Goal: Task Accomplishment & Management: Complete application form

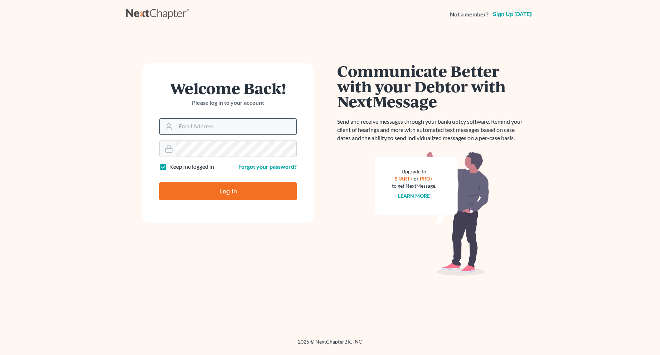
drag, startPoint x: 0, startPoint y: 0, endPoint x: 249, endPoint y: 129, distance: 280.4
click at [249, 129] on input "Email Address" at bounding box center [236, 127] width 121 height 16
type input "[EMAIL_ADDRESS][DOMAIN_NAME]"
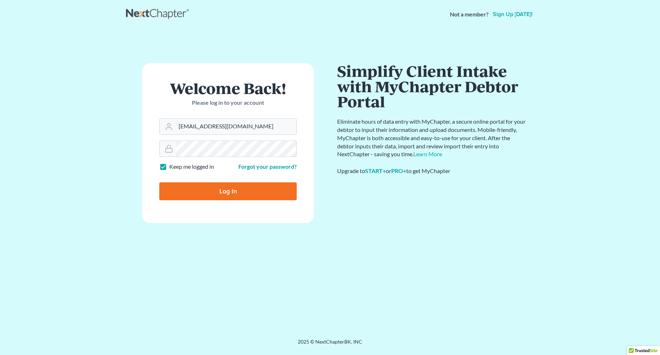
click at [159, 182] on input "Log In" at bounding box center [227, 191] width 137 height 18
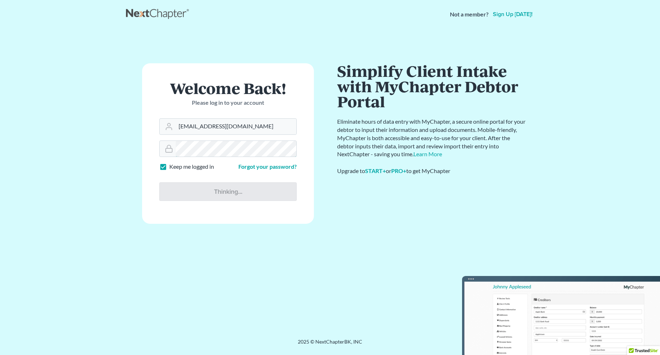
type input "Thinking..."
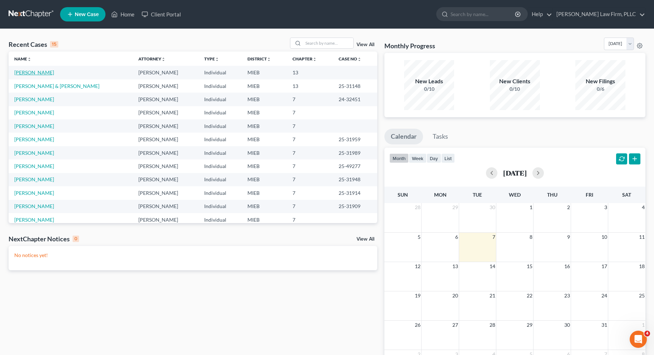
click at [40, 73] on link "[PERSON_NAME]" at bounding box center [34, 72] width 40 height 6
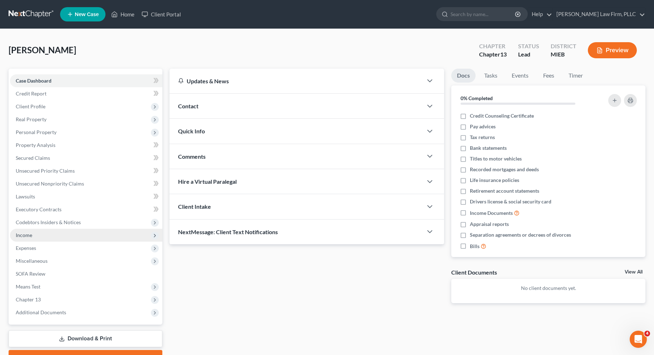
click at [28, 234] on span "Income" at bounding box center [24, 235] width 16 height 6
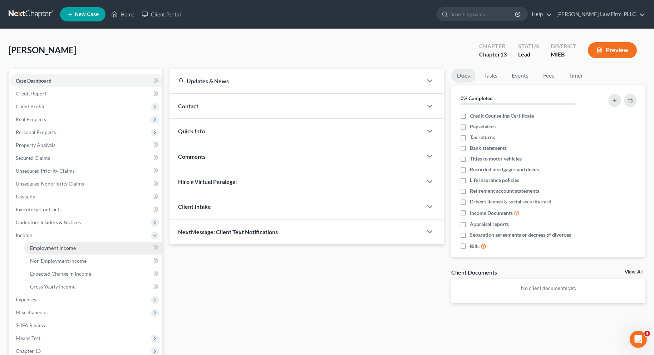
click at [41, 247] on span "Employment Income" at bounding box center [53, 248] width 46 height 6
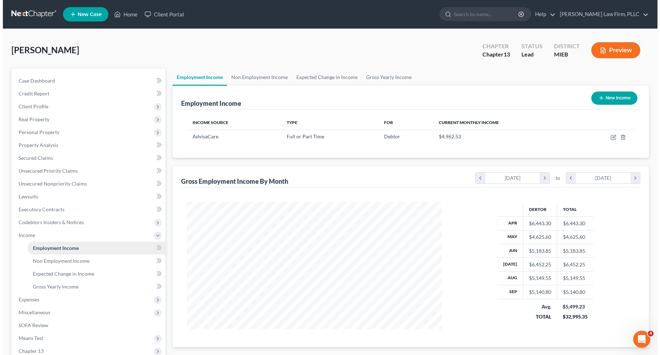
scroll to position [128, 269]
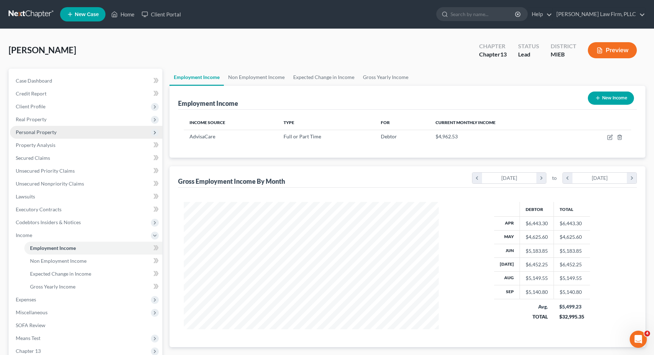
click at [34, 132] on span "Personal Property" at bounding box center [36, 132] width 41 height 6
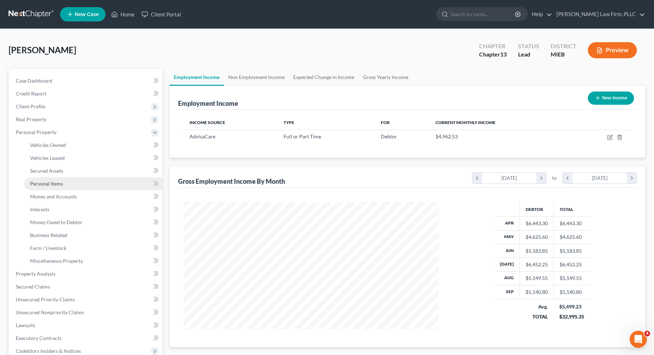
click at [35, 184] on span "Personal Items" at bounding box center [46, 184] width 33 height 6
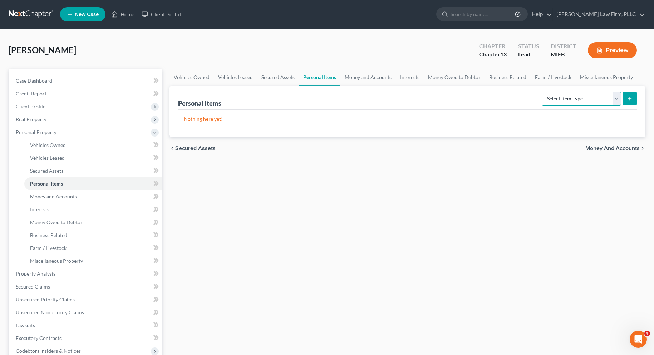
click at [616, 96] on select "Select Item Type Clothing Collectibles Of Value Electronics Firearms Household …" at bounding box center [581, 99] width 79 height 14
select select "clothing"
click at [543, 92] on select "Select Item Type Clothing Collectibles Of Value Electronics Firearms Household …" at bounding box center [581, 99] width 79 height 14
click at [631, 96] on icon "submit" at bounding box center [630, 99] width 6 height 6
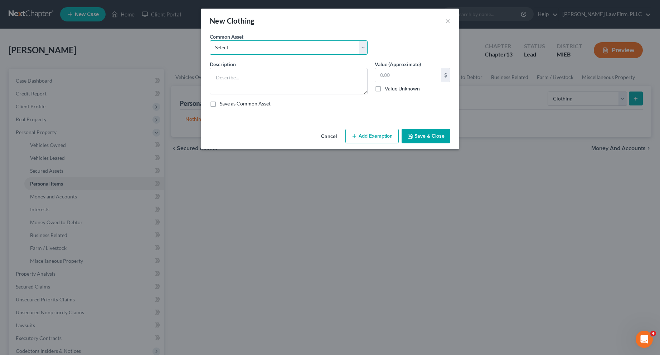
click at [362, 44] on select "Select Misc. personal clothing Misc. personal clothing" at bounding box center [289, 47] width 158 height 14
select select "0"
click at [210, 40] on select "Select Misc. personal clothing Misc. personal clothing" at bounding box center [289, 47] width 158 height 14
type textarea "Misc. personal clothing"
type input "400.00"
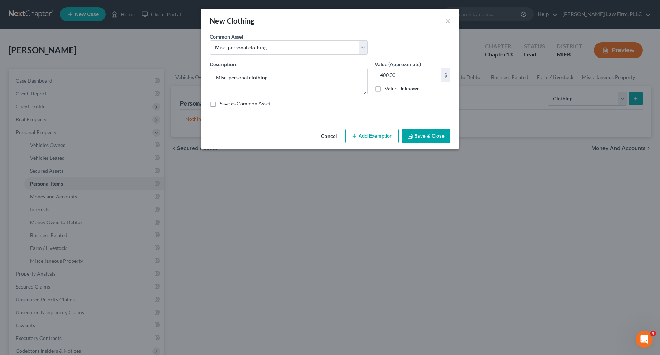
click at [355, 136] on line "button" at bounding box center [353, 136] width 3 height 0
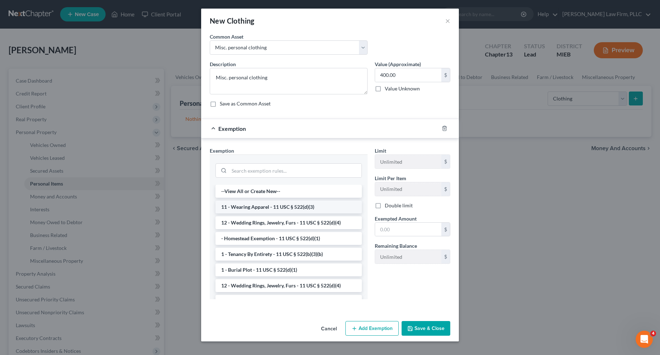
click at [298, 206] on li "11 - Wearing Apparel - 11 USC § 522(d)(3)" at bounding box center [288, 207] width 146 height 13
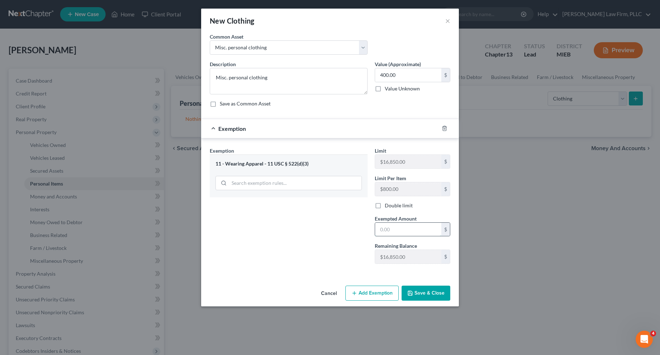
click at [378, 229] on input "text" at bounding box center [408, 230] width 66 height 14
type input "400.00"
click at [425, 292] on button "Save & Close" at bounding box center [425, 293] width 49 height 15
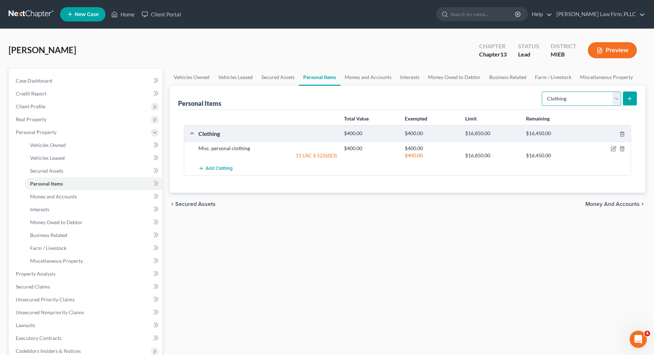
click at [616, 96] on select "Select Item Type Clothing Collectibles Of Value Electronics Firearms Household …" at bounding box center [581, 99] width 79 height 14
select select "electronics"
click at [543, 92] on select "Select Item Type Clothing Collectibles Of Value Electronics Firearms Household …" at bounding box center [581, 99] width 79 height 14
click at [628, 97] on icon "submit" at bounding box center [630, 99] width 6 height 6
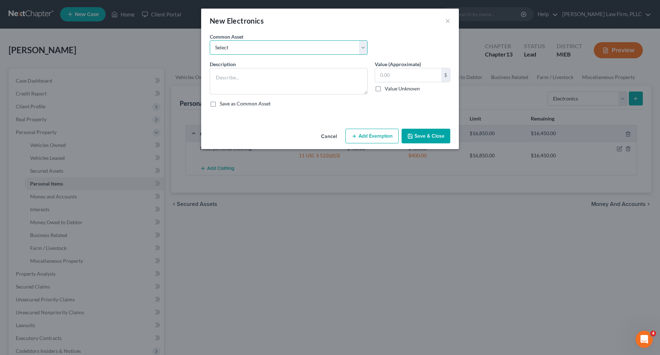
click at [334, 48] on select "Select Misc. personal electronics including cell phones, televisions, ect..." at bounding box center [289, 47] width 158 height 14
select select "0"
click at [210, 40] on select "Select Misc. personal electronics including cell phones, televisions, ect..." at bounding box center [289, 47] width 158 height 14
type textarea "Misc. personal electronics including cell phones, televisions, ect..."
type input "1,000.00"
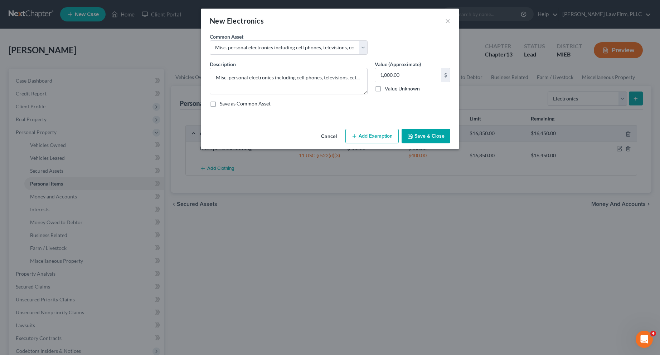
click at [371, 134] on button "Add Exemption" at bounding box center [371, 136] width 53 height 15
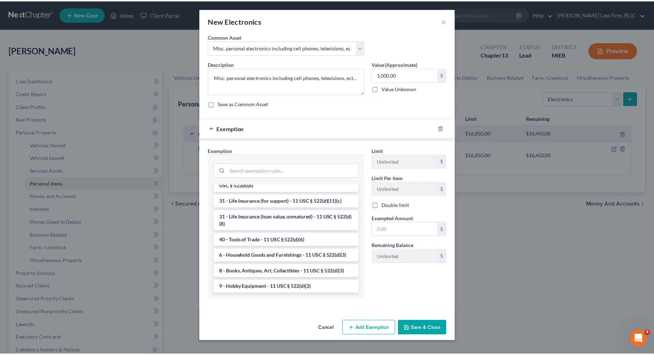
scroll to position [575, 0]
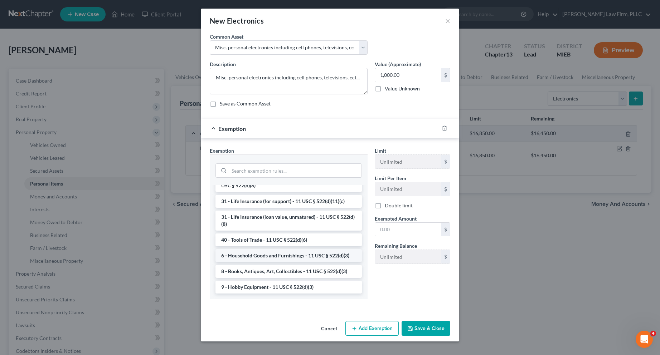
click at [314, 255] on li "6 - Household Goods and Furnishings - 11 USC § 522(d)(3)" at bounding box center [288, 255] width 146 height 13
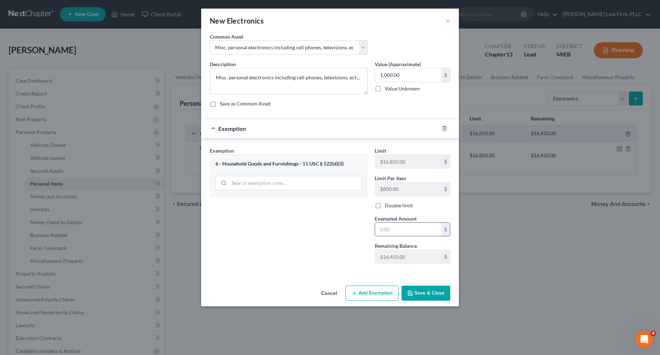
click at [379, 230] on input "text" at bounding box center [408, 230] width 66 height 14
type input "1,000.00"
click at [418, 293] on button "Save & Close" at bounding box center [425, 293] width 49 height 15
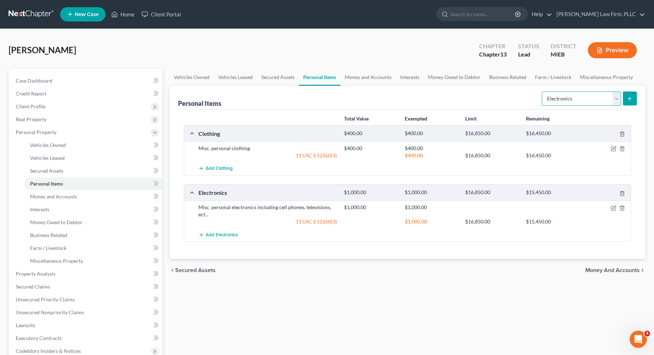
click at [616, 100] on select "Select Item Type Clothing Collectibles Of Value Electronics Firearms Household …" at bounding box center [581, 99] width 79 height 14
select select "household_goods"
click at [543, 92] on select "Select Item Type Clothing Collectibles Of Value Electronics Firearms Household …" at bounding box center [581, 99] width 79 height 14
click at [630, 97] on line "submit" at bounding box center [630, 98] width 0 height 3
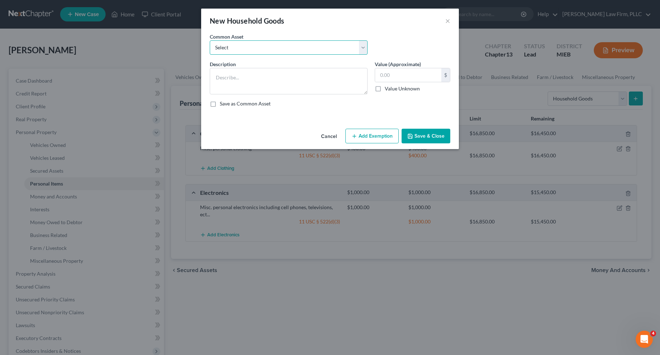
click at [342, 45] on select "Select Misc. household goods including couches, chairs, tables, beds and bedroo…" at bounding box center [289, 47] width 158 height 14
select select "0"
click at [210, 40] on select "Select Misc. household goods including couches, chairs, tables, beds and bedroo…" at bounding box center [289, 47] width 158 height 14
type textarea "Misc. household goods including couches, chairs, tables, beds and bedroom furni…"
type input "2,000.00"
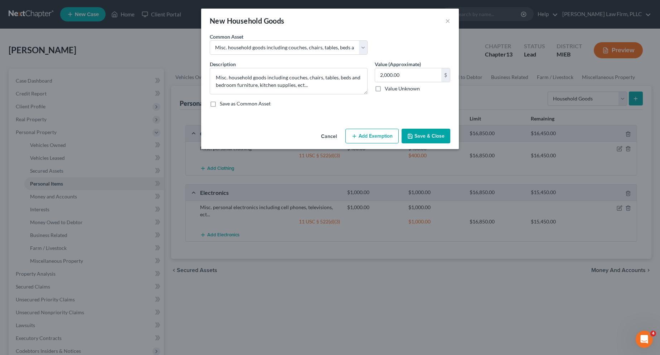
click at [367, 133] on button "Add Exemption" at bounding box center [371, 136] width 53 height 15
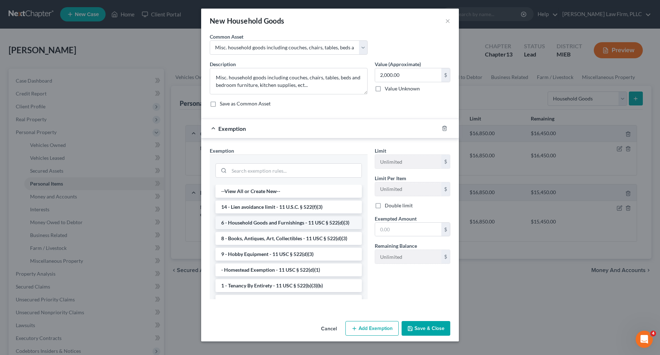
click at [314, 221] on li "6 - Household Goods and Furnishings - 11 USC § 522(d)(3)" at bounding box center [288, 222] width 146 height 13
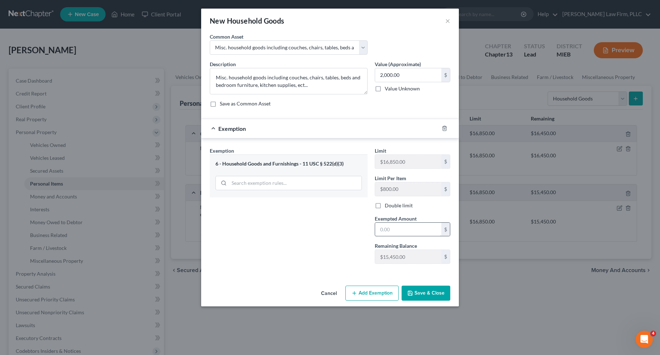
click at [393, 229] on input "text" at bounding box center [408, 230] width 66 height 14
type input "2,000.00"
click at [423, 290] on button "Save & Close" at bounding box center [425, 293] width 49 height 15
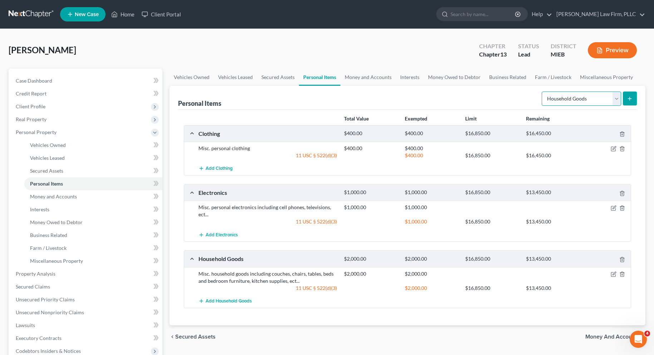
click at [616, 99] on select "Select Item Type Clothing Collectibles Of Value Electronics Firearms Household …" at bounding box center [581, 99] width 79 height 14
select select "jewelry"
click at [543, 92] on select "Select Item Type Clothing Collectibles Of Value Electronics Firearms Household …" at bounding box center [581, 99] width 79 height 14
click at [630, 98] on line "submit" at bounding box center [630, 98] width 0 height 3
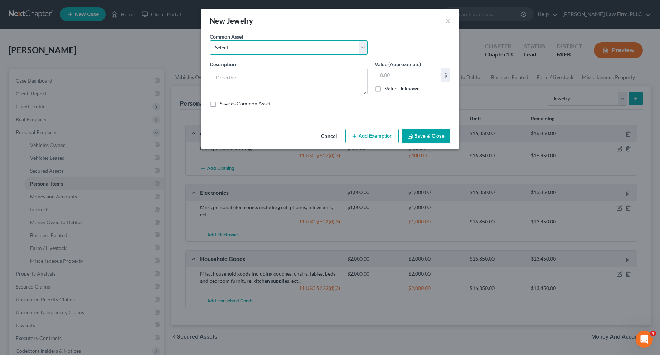
click at [332, 48] on select "Select Wedding ring and misc. costume jewelry" at bounding box center [289, 47] width 158 height 14
select select "0"
click at [210, 40] on select "Select Wedding ring and misc. costume jewelry" at bounding box center [289, 47] width 158 height 14
type textarea "Wedding ring and misc. costume jewelry"
type input "500.00"
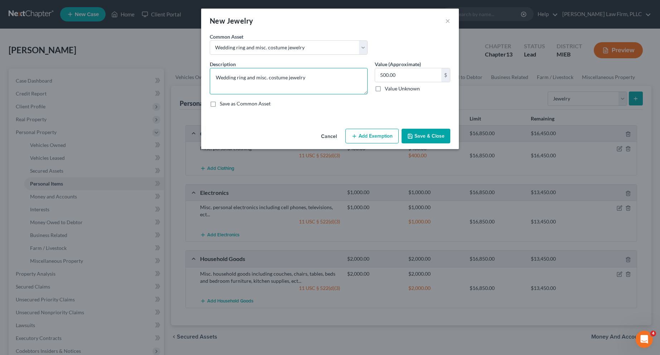
click at [312, 79] on textarea "Wedding ring and misc. costume jewelry" at bounding box center [289, 81] width 158 height 26
type textarea "W"
type textarea "Necklace"
type input "400.00"
click at [356, 134] on icon "button" at bounding box center [354, 136] width 6 height 6
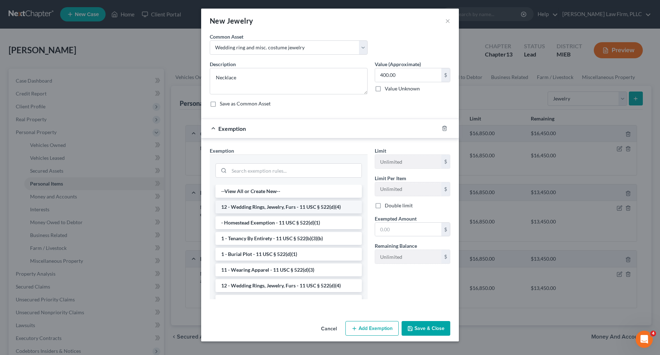
click at [317, 205] on li "12 - Wedding Rings, Jewelry, Furs - 11 USC § 522(d)(4)" at bounding box center [288, 207] width 146 height 13
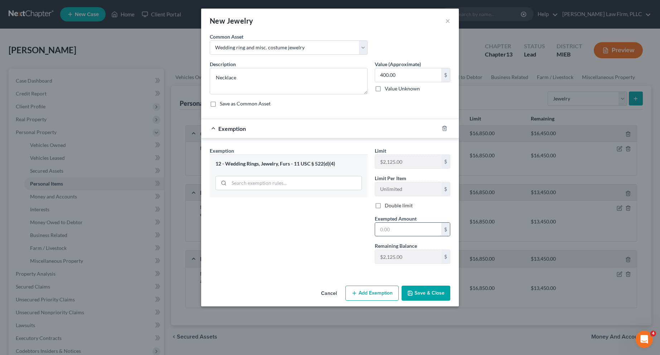
click at [388, 230] on input "text" at bounding box center [408, 230] width 66 height 14
type input "400.00"
click at [413, 288] on button "Save & Close" at bounding box center [425, 293] width 49 height 15
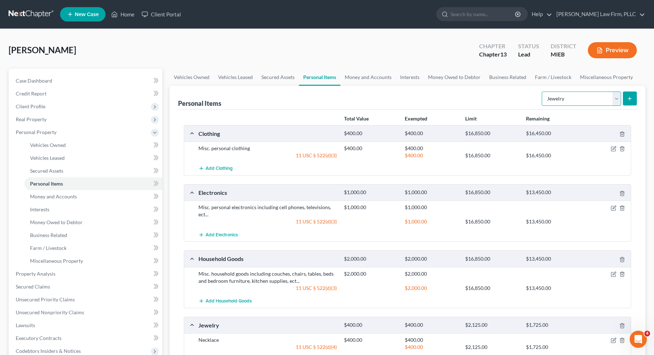
click at [616, 99] on select "Select Item Type Clothing Collectibles Of Value Electronics Firearms Household …" at bounding box center [581, 99] width 79 height 14
select select "pets"
click at [543, 92] on select "Select Item Type Clothing Collectibles Of Value Electronics Firearms Household …" at bounding box center [581, 99] width 79 height 14
click at [631, 96] on icon "submit" at bounding box center [630, 99] width 6 height 6
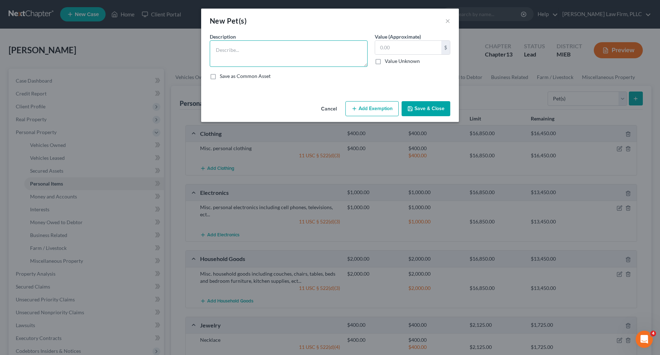
click at [227, 50] on textarea at bounding box center [289, 53] width 158 height 26
type textarea "Dog"
type input "100.00"
click at [371, 109] on button "Add Exemption" at bounding box center [371, 108] width 53 height 15
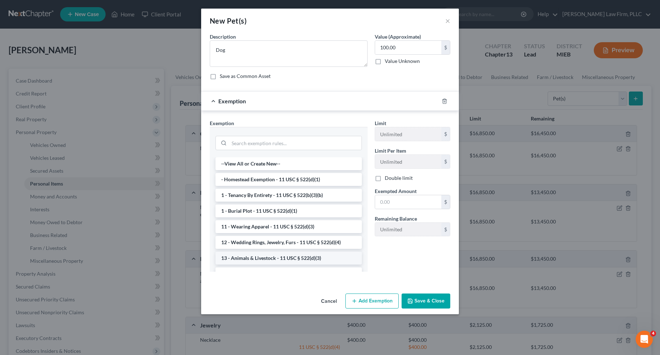
click at [308, 259] on li "13 - Animals & Livestock - 11 USC § 522(d)(3)" at bounding box center [288, 258] width 146 height 13
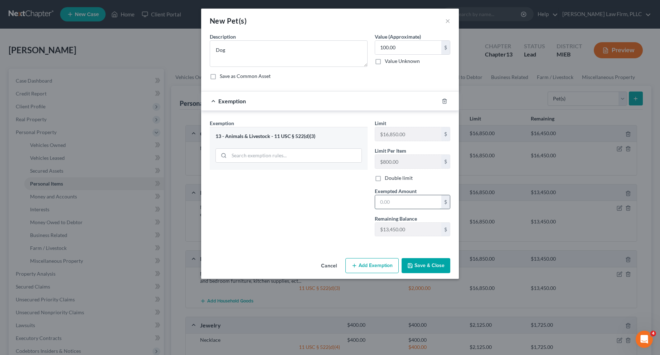
click at [401, 202] on input "text" at bounding box center [408, 202] width 66 height 14
type input "100.00"
click at [428, 266] on button "Save & Close" at bounding box center [425, 265] width 49 height 15
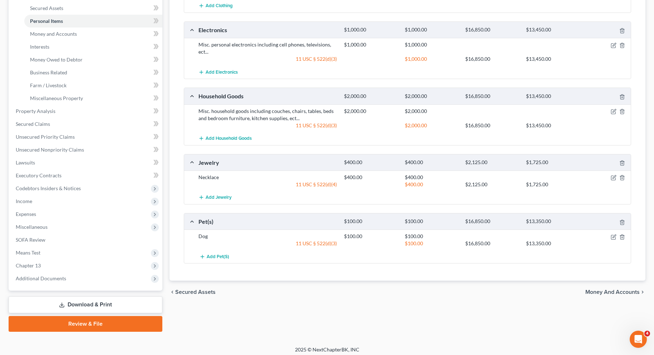
scroll to position [167, 0]
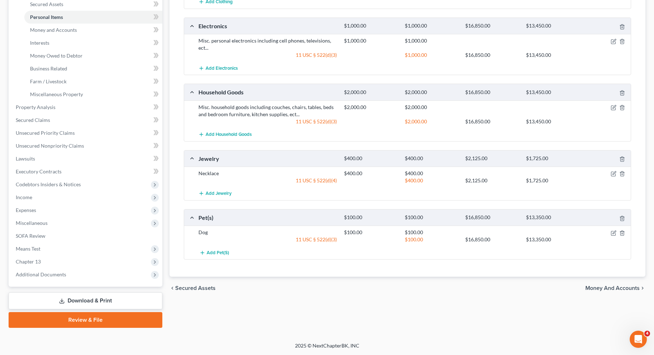
click at [598, 288] on span "Money and Accounts" at bounding box center [612, 288] width 54 height 6
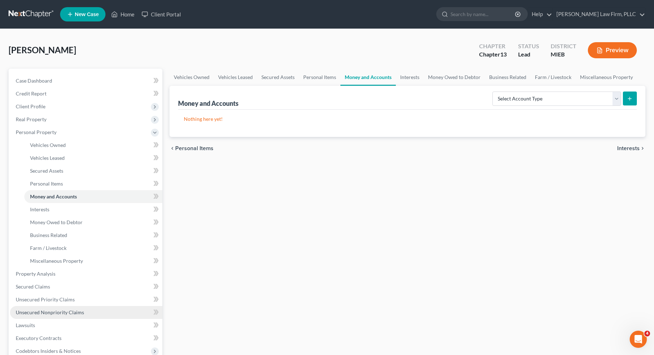
click at [63, 311] on span "Unsecured Nonpriority Claims" at bounding box center [50, 312] width 68 height 6
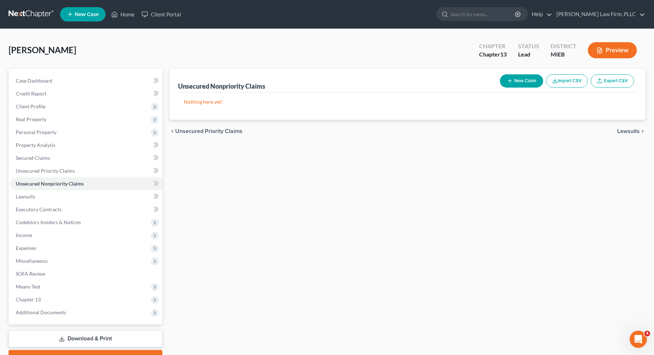
click at [512, 80] on button "New Claim" at bounding box center [521, 80] width 43 height 13
select select "0"
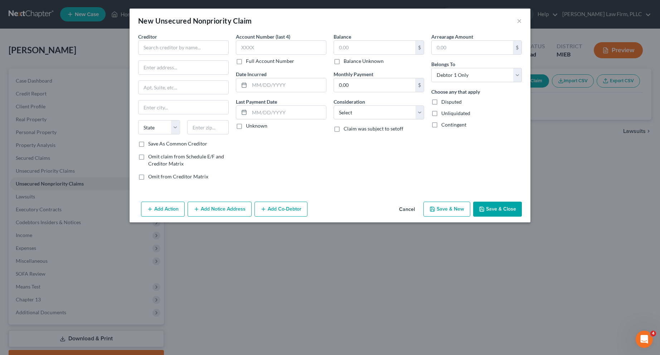
click at [403, 209] on button "Cancel" at bounding box center [406, 209] width 27 height 14
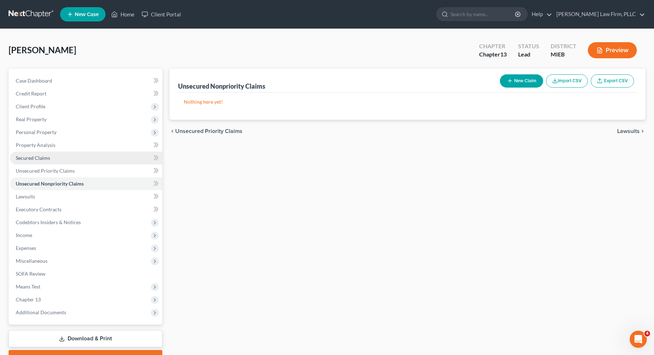
click at [37, 158] on span "Secured Claims" at bounding box center [33, 158] width 34 height 6
click at [519, 83] on button "New Claim" at bounding box center [521, 80] width 43 height 13
select select "0"
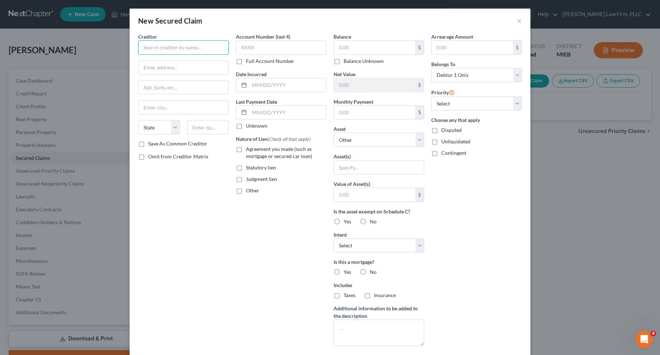
click at [180, 47] on input "text" at bounding box center [183, 47] width 90 height 14
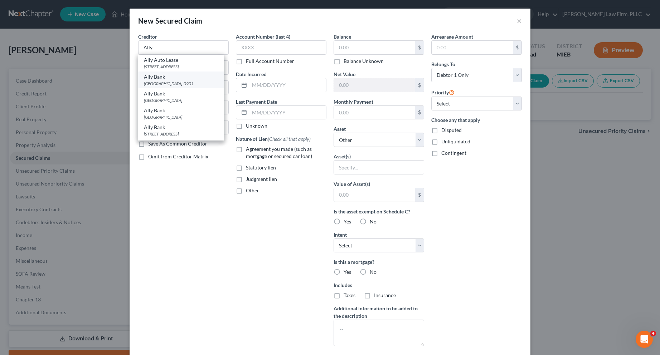
click at [170, 83] on div "[GEOGRAPHIC_DATA]-0901" at bounding box center [181, 83] width 74 height 6
type input "Ally Bank"
type input "PO Box 380901"
type input "Bloomington"
select select "24"
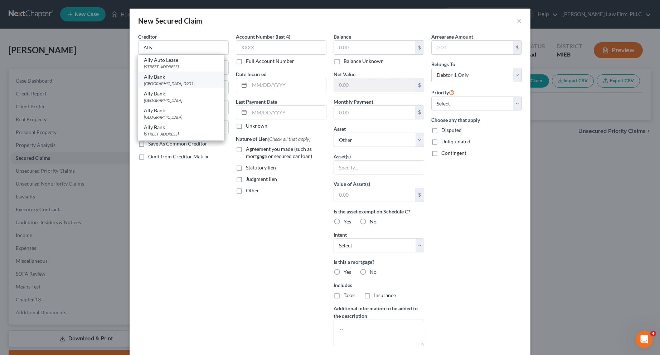
type input "55438-0901"
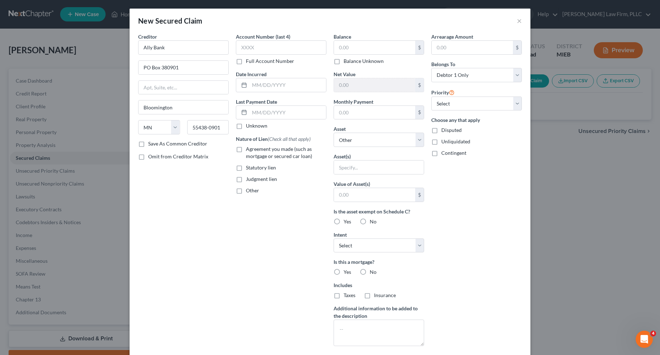
click at [246, 61] on label "Full Account Number" at bounding box center [270, 61] width 48 height 7
click at [249, 61] on input "Full Account Number" at bounding box center [251, 60] width 5 height 5
click at [248, 48] on input "text" at bounding box center [281, 47] width 90 height 14
type input "22808441"
click at [262, 86] on input "text" at bounding box center [287, 85] width 77 height 14
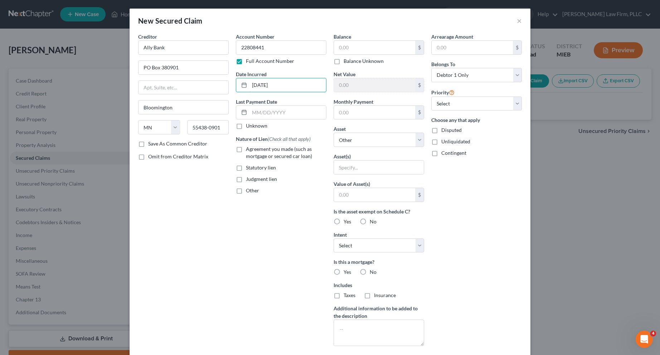
type input "[DATE]"
click at [246, 149] on label "Agreement you made (such as mortgage or secured car loan)" at bounding box center [286, 153] width 80 height 14
click at [249, 149] on input "Agreement you made (such as mortgage or secured car loan)" at bounding box center [251, 148] width 5 height 5
checkbox input "true"
click at [338, 48] on input "text" at bounding box center [374, 48] width 81 height 14
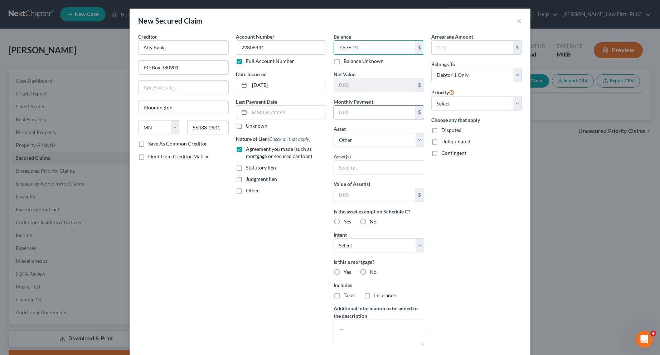
type input "7,576.00"
click at [343, 112] on input "text" at bounding box center [374, 113] width 81 height 14
type input "254.00"
click at [369, 272] on label "No" at bounding box center [372, 272] width 7 height 7
click at [372, 272] on input "No" at bounding box center [374, 271] width 5 height 5
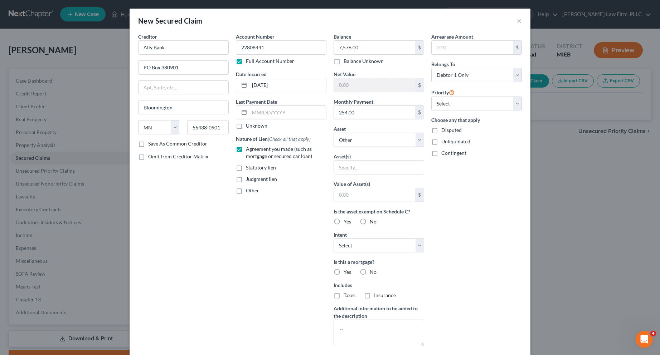
radio input "true"
click at [369, 293] on label "No" at bounding box center [372, 295] width 7 height 7
click at [372, 293] on input "No" at bounding box center [374, 294] width 5 height 5
radio input "true"
click at [414, 245] on select "Select Surrender Redeem Reaffirm Avoid Other" at bounding box center [378, 246] width 90 height 14
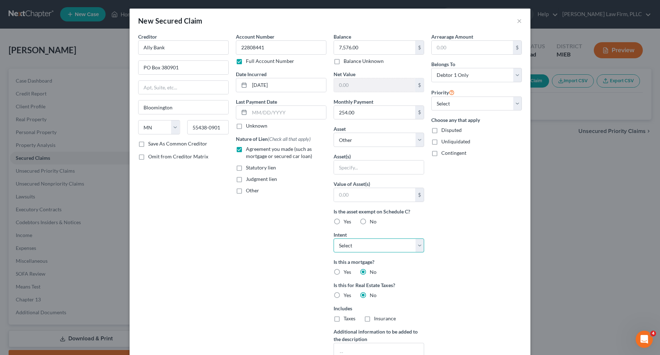
select select "2"
click at [333, 239] on select "Select Surrender Redeem Reaffirm Avoid Other" at bounding box center [378, 246] width 90 height 14
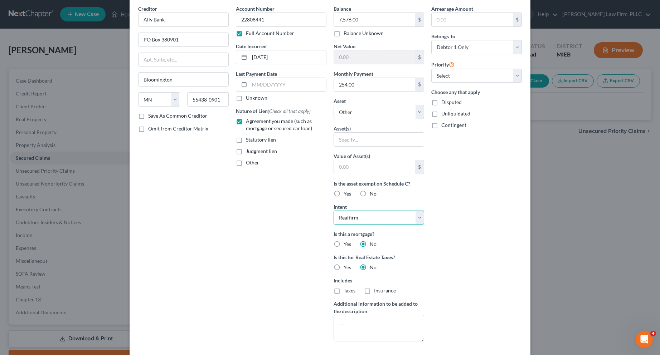
scroll to position [65, 0]
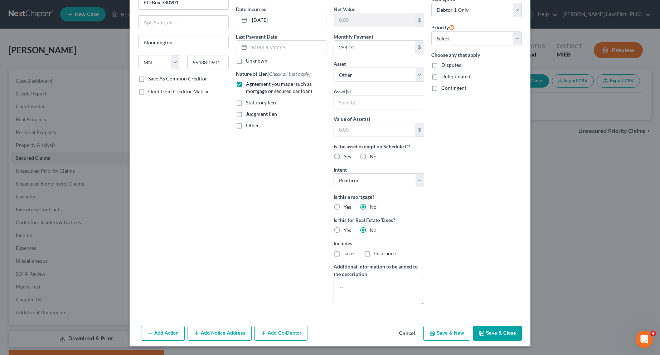
click at [479, 333] on icon "button" at bounding box center [481, 333] width 4 height 4
select select
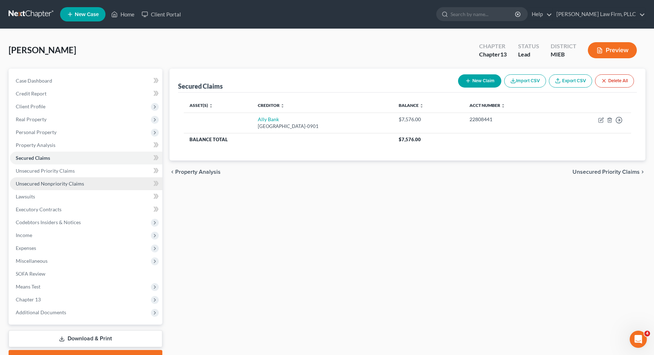
click at [36, 183] on span "Unsecured Nonpriority Claims" at bounding box center [50, 184] width 68 height 6
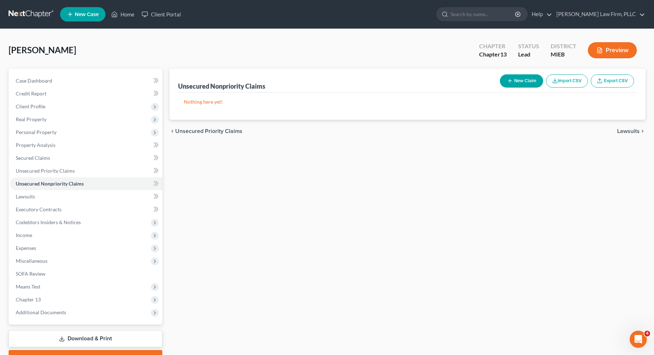
click at [519, 83] on button "New Claim" at bounding box center [521, 80] width 43 height 13
select select "0"
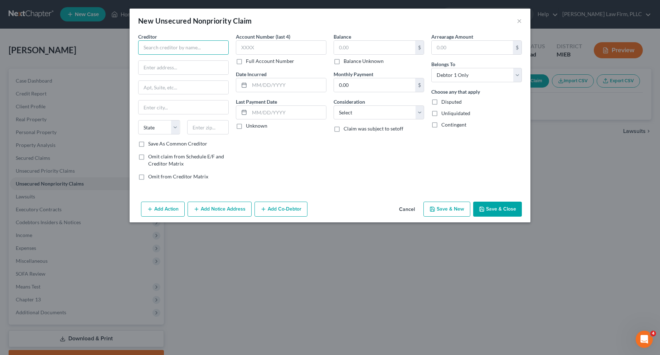
click at [182, 49] on input "text" at bounding box center [183, 47] width 90 height 14
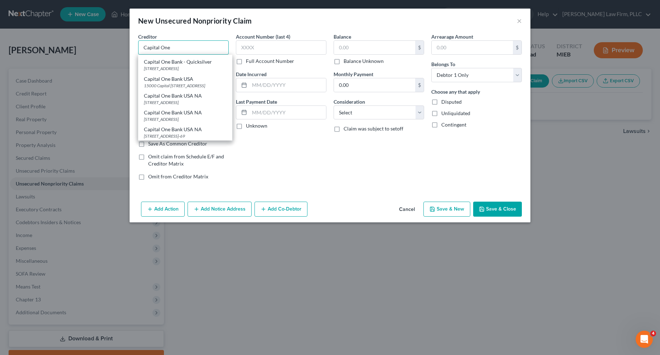
scroll to position [107, 0]
click at [185, 87] on div "[STREET_ADDRESS]" at bounding box center [185, 83] width 83 height 6
type input "Capital One Bank USA NA"
type input "PO Box 31293"
type input "[GEOGRAPHIC_DATA]"
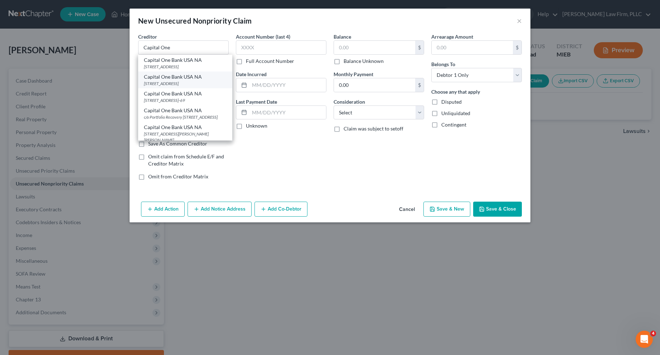
select select "46"
type input "84131"
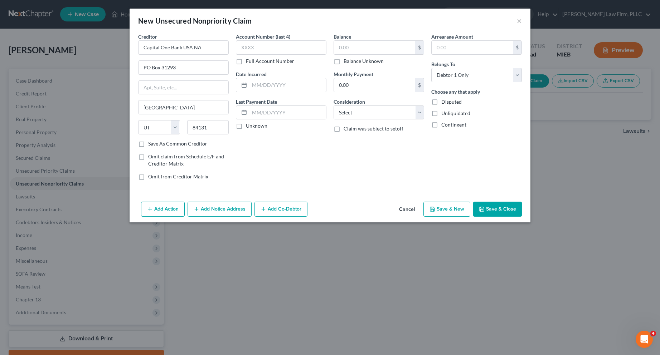
scroll to position [0, 0]
click at [246, 62] on label "Full Account Number" at bounding box center [270, 61] width 48 height 7
click at [249, 62] on input "Full Account Number" at bounding box center [251, 60] width 5 height 5
click at [245, 50] on input "text" at bounding box center [281, 47] width 90 height 14
type input "515676841862"
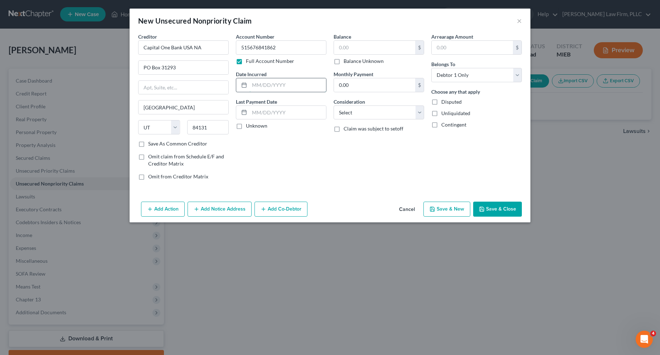
click at [256, 85] on input "text" at bounding box center [287, 85] width 77 height 14
type input "[DATE]"
click at [246, 127] on label "Unknown" at bounding box center [256, 125] width 21 height 7
click at [249, 127] on input "Unknown" at bounding box center [251, 124] width 5 height 5
checkbox input "true"
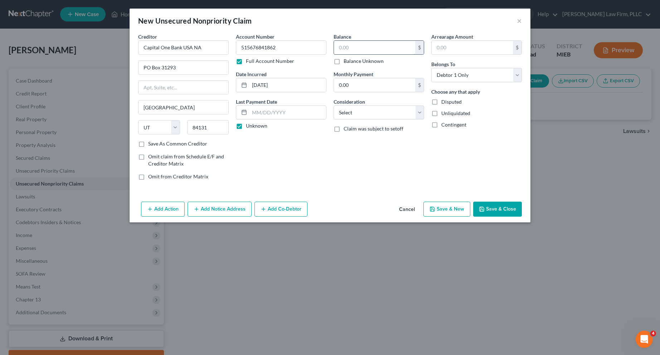
click at [347, 48] on input "text" at bounding box center [374, 48] width 81 height 14
type input "1,320.00"
click at [420, 114] on select "Select Cable / Satellite Services Collection Agency Credit Card Debt Debt Couns…" at bounding box center [378, 113] width 90 height 14
select select "2"
click at [333, 106] on select "Select Cable / Satellite Services Collection Agency Credit Card Debt Debt Couns…" at bounding box center [378, 113] width 90 height 14
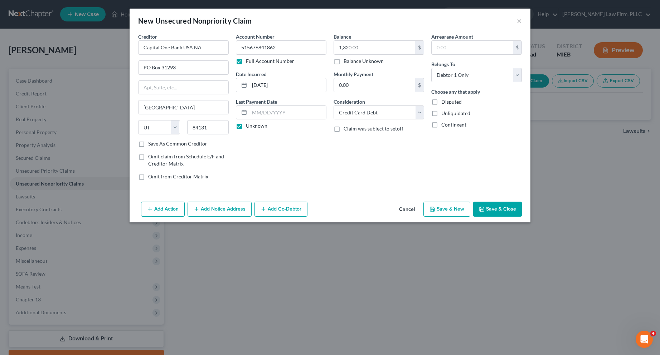
click at [435, 210] on icon "button" at bounding box center [432, 209] width 6 height 6
select select "0"
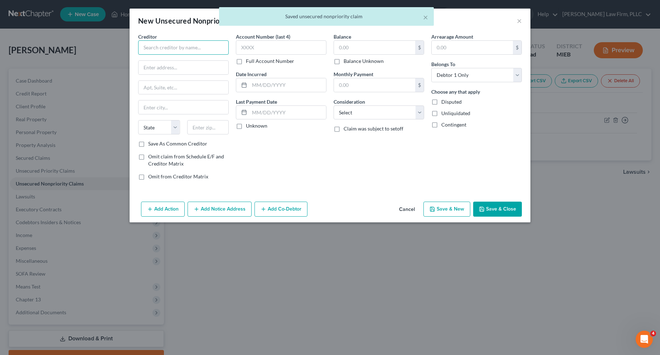
click at [168, 49] on input "text" at bounding box center [183, 47] width 90 height 14
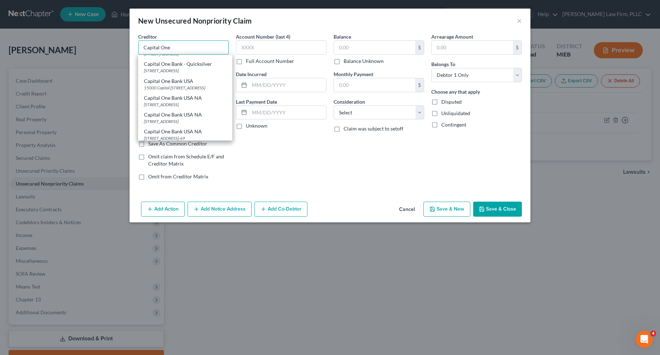
scroll to position [72, 0]
click at [171, 116] on div "Capital One Bank USA NA" at bounding box center [185, 112] width 83 height 7
type input "Capital One Bank USA NA"
type input "PO Box 31293"
type input "[GEOGRAPHIC_DATA]"
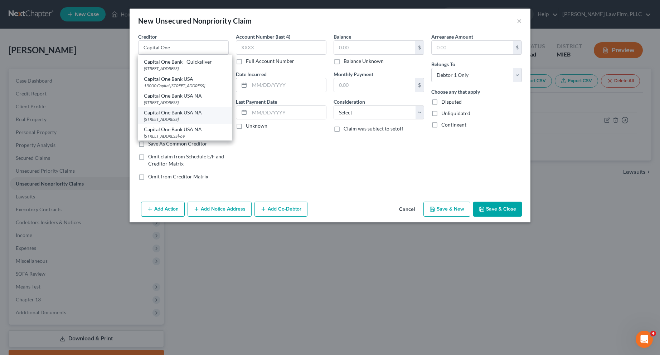
select select "46"
type input "84131"
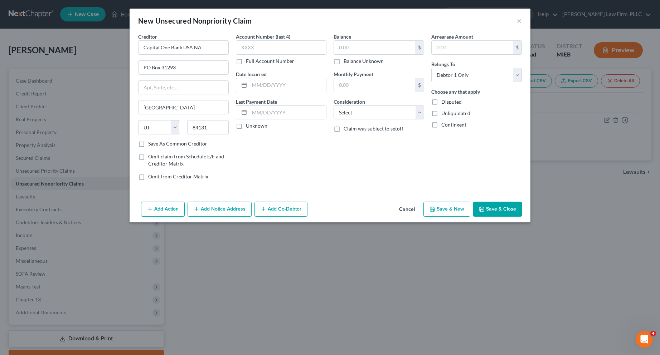
scroll to position [0, 0]
click at [246, 62] on label "Full Account Number" at bounding box center [270, 61] width 48 height 7
click at [249, 62] on input "Full Account Number" at bounding box center [251, 60] width 5 height 5
click at [244, 53] on input "text" at bounding box center [281, 47] width 90 height 14
type input "515676902108"
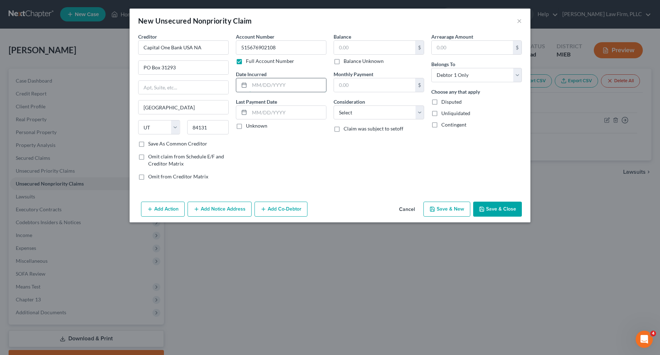
click at [258, 85] on input "text" at bounding box center [287, 85] width 77 height 14
type input "[DATE]"
click at [246, 127] on label "Unknown" at bounding box center [256, 125] width 21 height 7
click at [249, 127] on input "Unknown" at bounding box center [251, 124] width 5 height 5
checkbox input "true"
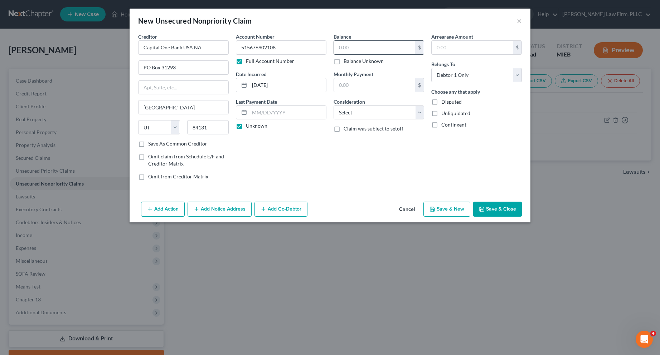
click at [344, 49] on input "text" at bounding box center [374, 48] width 81 height 14
type input "450.00"
click at [411, 116] on select "Select Cable / Satellite Services Collection Agency Credit Card Debt Debt Couns…" at bounding box center [378, 113] width 90 height 14
select select "2"
click at [333, 106] on select "Select Cable / Satellite Services Collection Agency Credit Card Debt Debt Couns…" at bounding box center [378, 113] width 90 height 14
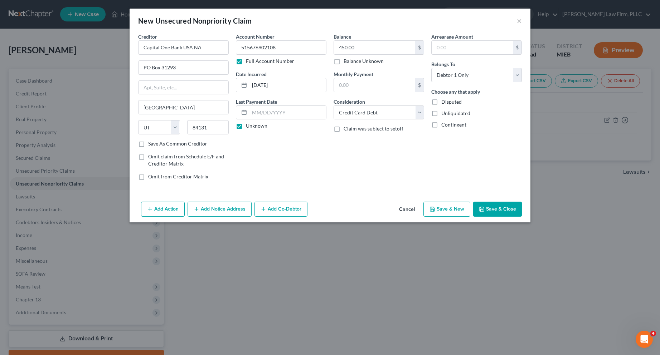
click at [431, 206] on icon "button" at bounding box center [432, 209] width 6 height 6
select select "0"
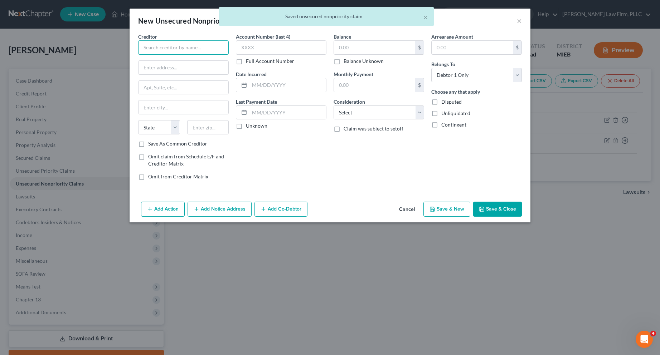
click at [189, 47] on input "text" at bounding box center [183, 47] width 90 height 14
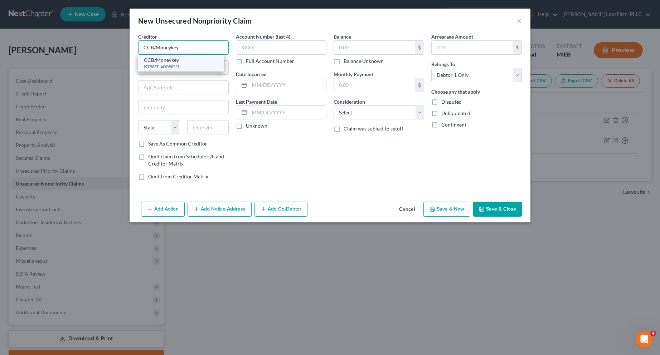
type input "CCB/Moneykey"
click at [180, 63] on div "CCB/Moneykey" at bounding box center [181, 60] width 74 height 7
type input "200 Continental Dr."
type input "Ste. 401"
type input "[GEOGRAPHIC_DATA]"
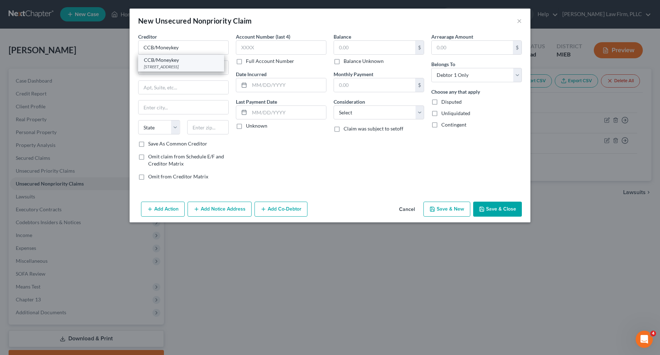
select select "7"
type input "19713"
click at [246, 61] on label "Full Account Number" at bounding box center [270, 61] width 48 height 7
click at [249, 61] on input "Full Account Number" at bounding box center [251, 60] width 5 height 5
click at [253, 48] on input "text" at bounding box center [281, 47] width 90 height 14
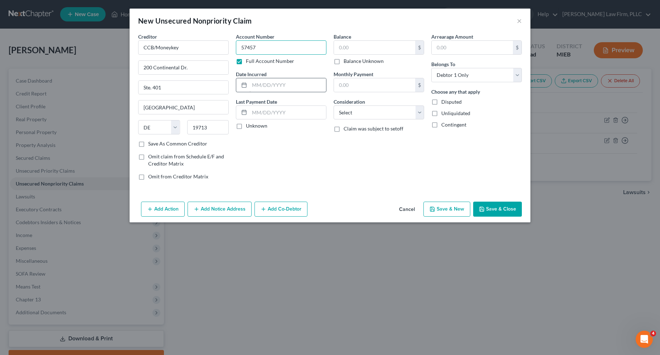
type input "57457"
click at [259, 83] on input "text" at bounding box center [287, 85] width 77 height 14
type input "[DATE]"
click at [246, 128] on label "Unknown" at bounding box center [256, 125] width 21 height 7
click at [249, 127] on input "Unknown" at bounding box center [251, 124] width 5 height 5
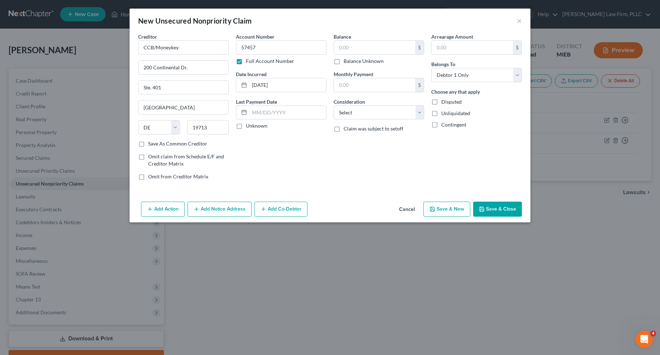
checkbox input "true"
click at [345, 50] on input "text" at bounding box center [374, 48] width 81 height 14
type input "1,554.00"
click at [415, 83] on div "$" at bounding box center [419, 85] width 9 height 14
click at [418, 112] on select "Select Cable / Satellite Services Collection Agency Credit Card Debt Debt Couns…" at bounding box center [378, 113] width 90 height 14
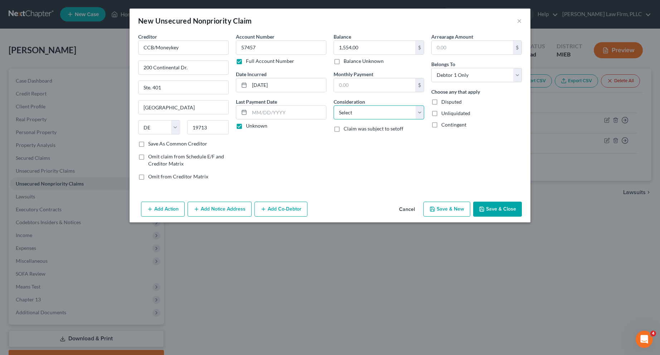
select select "10"
click at [333, 106] on select "Select Cable / Satellite Services Collection Agency Credit Card Debt Debt Couns…" at bounding box center [378, 113] width 90 height 14
click at [434, 206] on icon "button" at bounding box center [432, 209] width 6 height 6
select select "0"
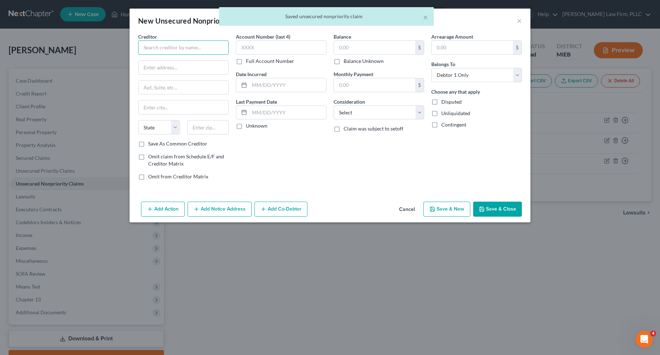
click at [148, 46] on input "text" at bounding box center [183, 47] width 90 height 14
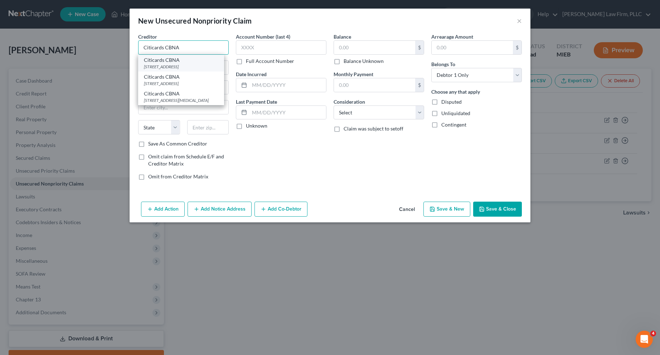
type input "Citicards CBNA"
click at [157, 65] on div "[STREET_ADDRESS]" at bounding box center [181, 67] width 74 height 6
type input "[STREET_ADDRESS]"
type input "[GEOGRAPHIC_DATA]"
select select "43"
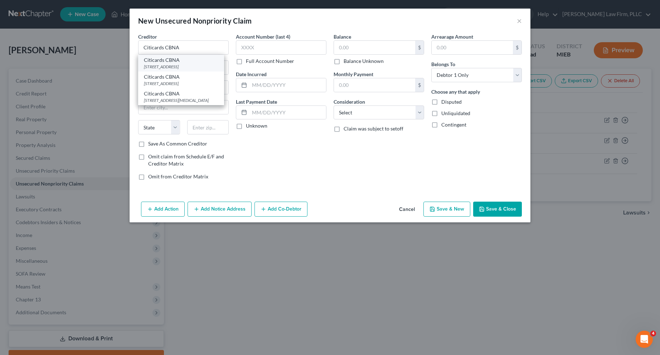
type input "57108"
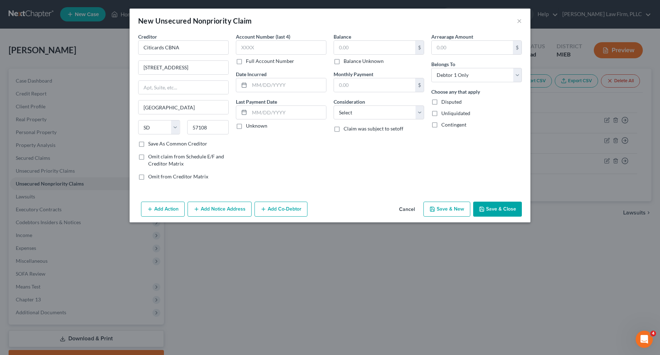
click at [246, 62] on label "Full Account Number" at bounding box center [270, 61] width 48 height 7
click at [249, 62] on input "Full Account Number" at bounding box center [251, 60] width 5 height 5
click at [248, 44] on input "text" at bounding box center [281, 47] width 90 height 14
type input "542418147297"
click at [262, 88] on input "text" at bounding box center [287, 85] width 77 height 14
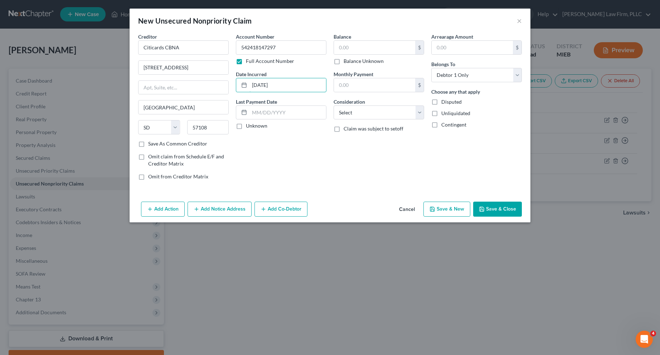
type input "[DATE]"
click at [246, 127] on label "Unknown" at bounding box center [256, 125] width 21 height 7
click at [249, 127] on input "Unknown" at bounding box center [251, 124] width 5 height 5
checkbox input "true"
click at [344, 48] on input "text" at bounding box center [374, 48] width 81 height 14
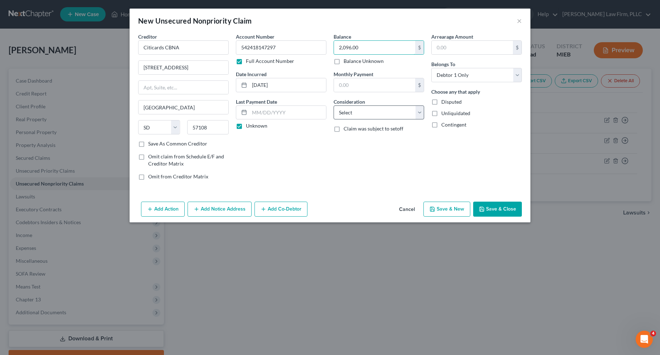
type input "2,096.00"
click at [420, 111] on select "Select Cable / Satellite Services Collection Agency Credit Card Debt Debt Couns…" at bounding box center [378, 113] width 90 height 14
select select "2"
click at [333, 106] on select "Select Cable / Satellite Services Collection Agency Credit Card Debt Debt Couns…" at bounding box center [378, 113] width 90 height 14
click at [438, 205] on button "Save & New" at bounding box center [446, 209] width 47 height 15
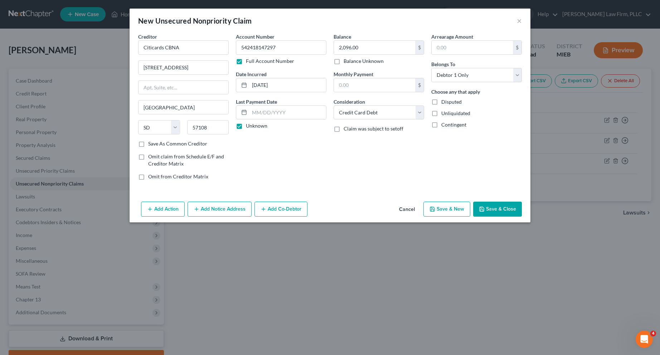
select select "0"
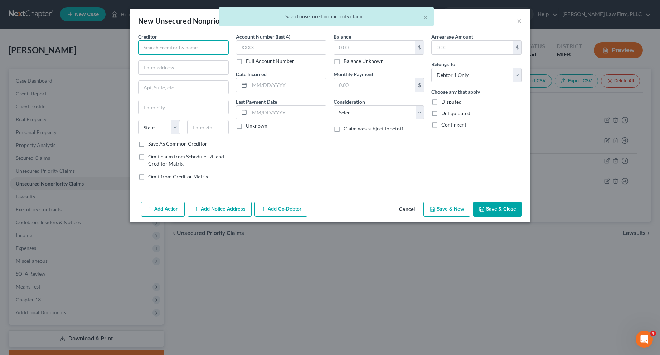
click at [192, 49] on input "text" at bounding box center [183, 47] width 90 height 14
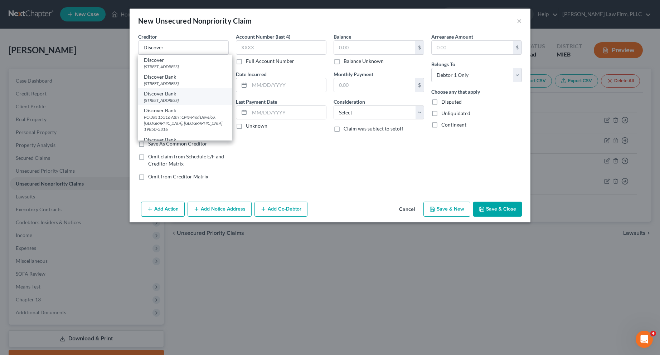
click at [174, 103] on div "[STREET_ADDRESS]" at bounding box center [185, 100] width 83 height 6
type input "Discover Bank"
type input "PO Box 30939"
type input "[GEOGRAPHIC_DATA]"
select select "46"
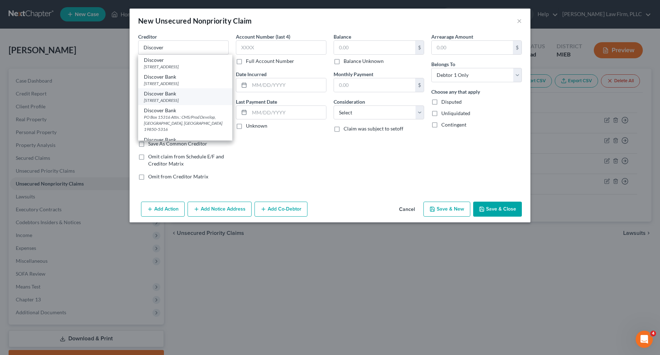
type input "84130"
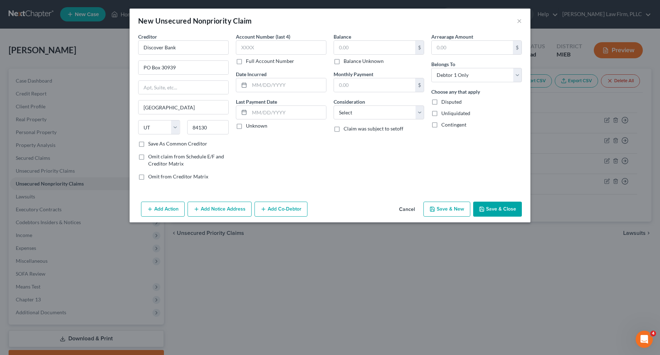
click at [246, 62] on label "Full Account Number" at bounding box center [270, 61] width 48 height 7
click at [249, 62] on input "Full Account Number" at bounding box center [251, 60] width 5 height 5
click at [245, 49] on input "text" at bounding box center [281, 47] width 90 height 14
type input "3"
type input "601100910344"
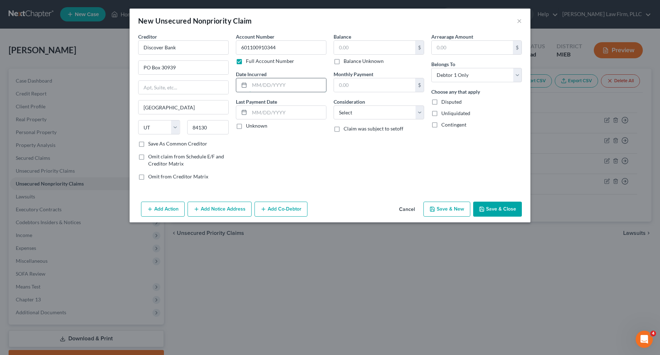
click at [260, 85] on input "text" at bounding box center [287, 85] width 77 height 14
type input "[DATE]"
click at [361, 87] on input "text" at bounding box center [374, 85] width 81 height 14
click at [350, 49] on input "text" at bounding box center [374, 48] width 81 height 14
type input "79.00"
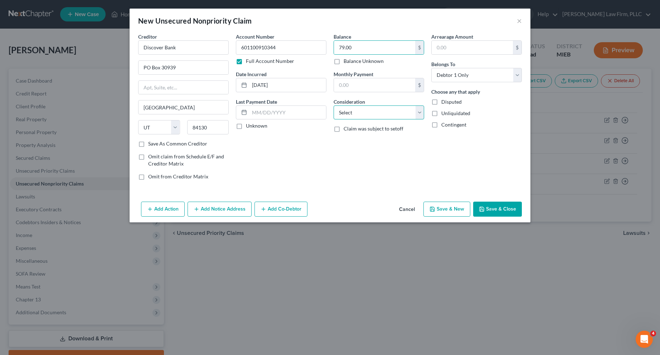
click at [418, 114] on select "Select Cable / Satellite Services Collection Agency Credit Card Debt Debt Couns…" at bounding box center [378, 113] width 90 height 14
select select "2"
click at [333, 106] on select "Select Cable / Satellite Services Collection Agency Credit Card Debt Debt Couns…" at bounding box center [378, 113] width 90 height 14
click at [439, 210] on button "Save & New" at bounding box center [446, 209] width 47 height 15
select select "0"
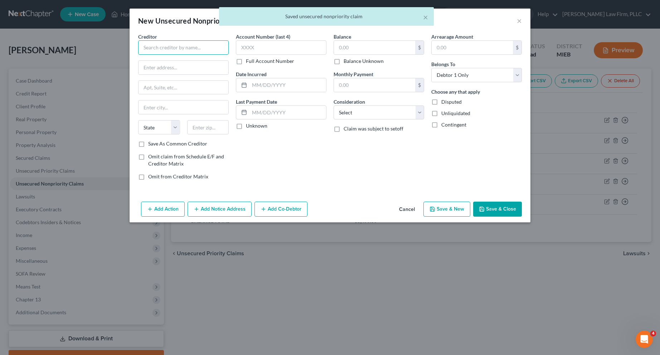
click at [171, 47] on input "text" at bounding box center [183, 47] width 90 height 14
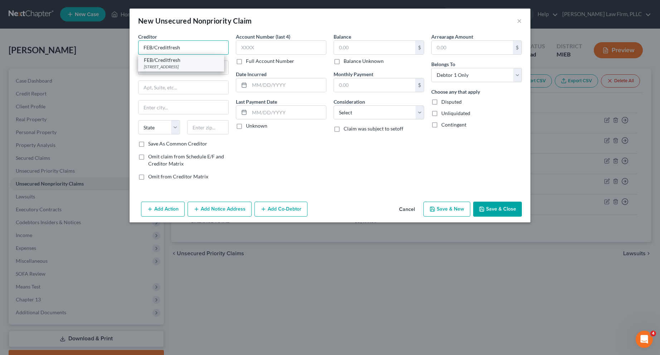
type input "FEB/Creditfresh"
click at [173, 62] on div "FEB/Creditfresh" at bounding box center [181, 60] width 74 height 7
type input "200 Continental Dr."
type input "Ste. 401"
type input "[GEOGRAPHIC_DATA]"
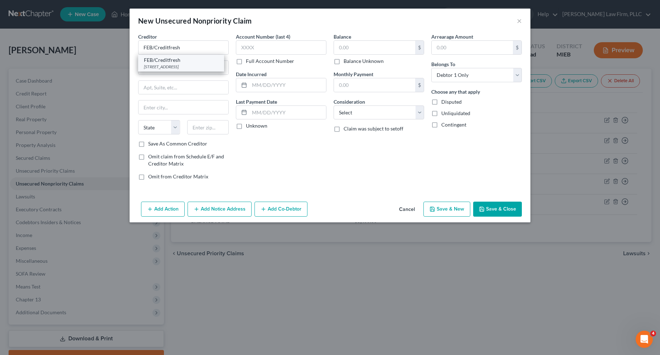
select select "7"
type input "19713"
click at [246, 62] on label "Full Account Number" at bounding box center [270, 61] width 48 height 7
click at [249, 62] on input "Full Account Number" at bounding box center [251, 60] width 5 height 5
click at [246, 50] on input "text" at bounding box center [281, 47] width 90 height 14
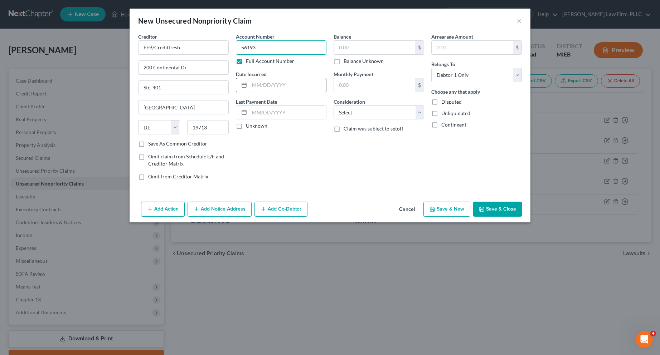
type input "56193"
click at [265, 85] on input "text" at bounding box center [287, 85] width 77 height 14
type input "[DATE]"
click at [246, 127] on label "Unknown" at bounding box center [256, 125] width 21 height 7
click at [249, 127] on input "Unknown" at bounding box center [251, 124] width 5 height 5
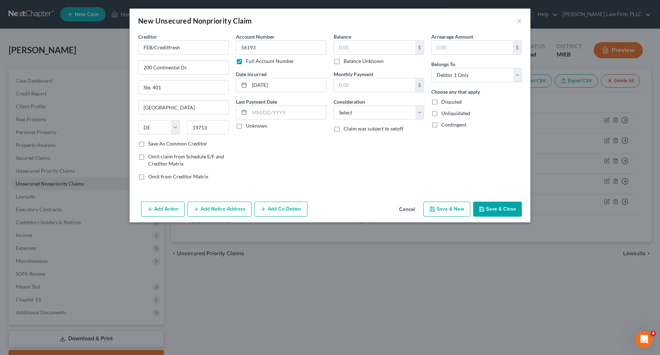
checkbox input "true"
click at [351, 46] on input "text" at bounding box center [374, 48] width 81 height 14
type input "2,040.00"
click at [415, 114] on select "Select Cable / Satellite Services Collection Agency Credit Card Debt Debt Couns…" at bounding box center [378, 113] width 90 height 14
select select "10"
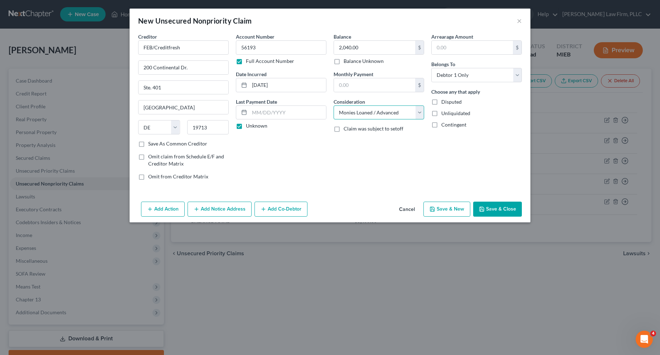
click at [333, 106] on select "Select Cable / Satellite Services Collection Agency Credit Card Debt Debt Couns…" at bounding box center [378, 113] width 90 height 14
click at [440, 208] on button "Save & New" at bounding box center [446, 209] width 47 height 15
select select "0"
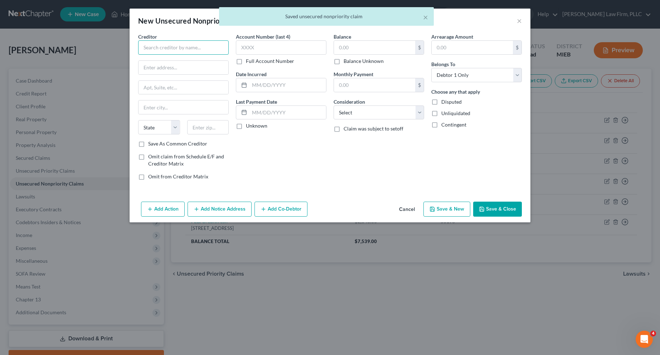
click at [183, 47] on input "text" at bounding box center [183, 47] width 90 height 14
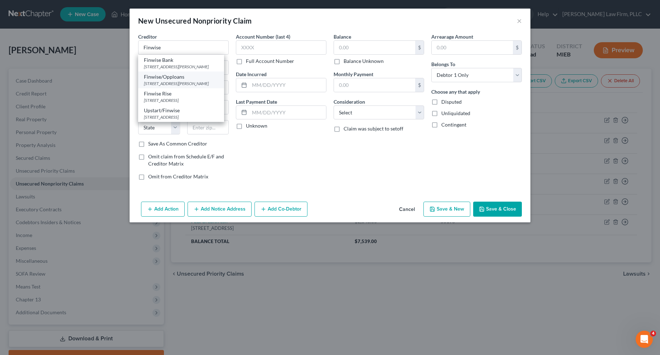
click at [176, 81] on div "[STREET_ADDRESS][PERSON_NAME]" at bounding box center [181, 83] width 74 height 6
type input "Finwise/Opploans"
type input "[STREET_ADDRESS][PERSON_NAME]"
type input "#3400"
type input "[GEOGRAPHIC_DATA]"
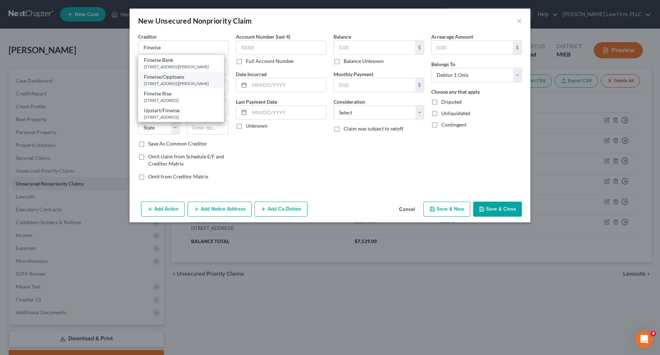
select select "14"
type input "60601"
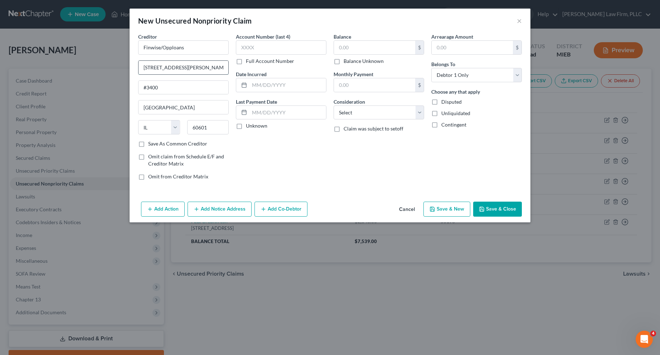
click at [195, 65] on input "[STREET_ADDRESS][PERSON_NAME]" at bounding box center [183, 68] width 90 height 14
type input "1"
type input "PO Box 5040"
type input "[GEOGRAPHIC_DATA]"
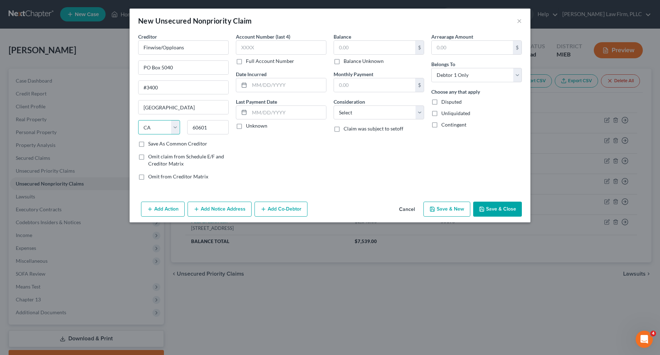
click at [142, 127] on select "State [US_STATE] AK AR AZ CA CO CT DE DC [GEOGRAPHIC_DATA] [GEOGRAPHIC_DATA] GU…" at bounding box center [159, 127] width 42 height 14
click at [150, 128] on select "State [US_STATE] AK AR AZ CA CO CT DE DC [GEOGRAPHIC_DATA] [GEOGRAPHIC_DATA] GU…" at bounding box center [159, 127] width 42 height 14
click at [148, 126] on select "State [US_STATE] AK AR AZ CA CO CT DE DC [GEOGRAPHIC_DATA] [GEOGRAPHIC_DATA] GU…" at bounding box center [159, 127] width 42 height 14
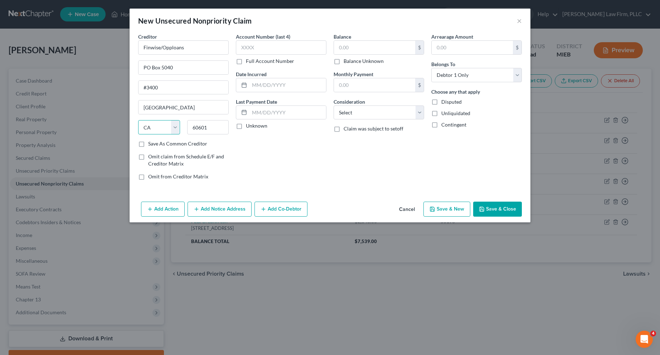
select select "48"
click at [138, 120] on select "State [US_STATE] AK AR AZ CA CO CT DE DC [GEOGRAPHIC_DATA] [GEOGRAPHIC_DATA] GU…" at bounding box center [159, 127] width 42 height 14
type input "22403"
click at [161, 87] on input "#3400" at bounding box center [183, 88] width 90 height 14
type input "#"
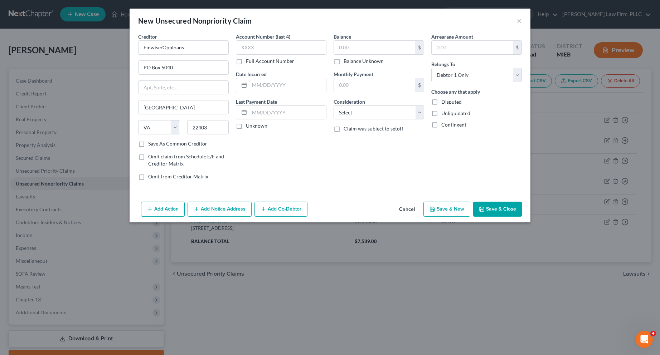
click at [148, 144] on label "Save As Common Creditor" at bounding box center [177, 143] width 59 height 7
click at [151, 144] on input "Save As Common Creditor" at bounding box center [153, 142] width 5 height 5
checkbox input "true"
click at [246, 62] on label "Full Account Number" at bounding box center [270, 61] width 48 height 7
click at [249, 62] on input "Full Account Number" at bounding box center [251, 60] width 5 height 5
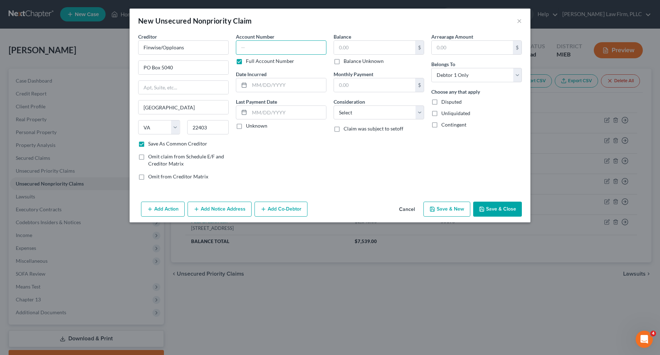
click at [248, 49] on input "text" at bounding box center [281, 47] width 90 height 14
type input "LAI0315"
click at [266, 82] on input "text" at bounding box center [287, 85] width 77 height 14
type input "[DATE]"
click at [246, 127] on label "Unknown" at bounding box center [256, 125] width 21 height 7
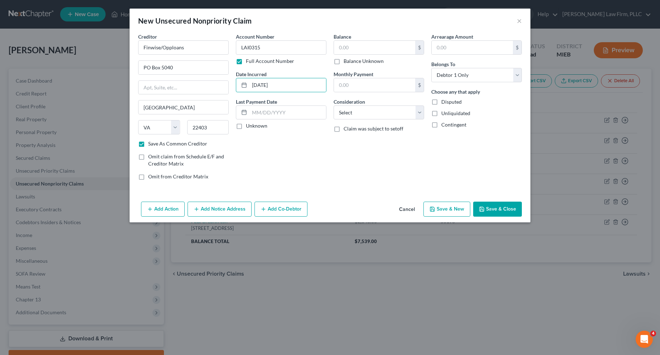
click at [249, 127] on input "Unknown" at bounding box center [251, 124] width 5 height 5
checkbox input "true"
click at [351, 49] on input "text" at bounding box center [374, 48] width 81 height 14
type input "1,084.00"
click at [418, 111] on select "Select Cable / Satellite Services Collection Agency Credit Card Debt Debt Couns…" at bounding box center [378, 113] width 90 height 14
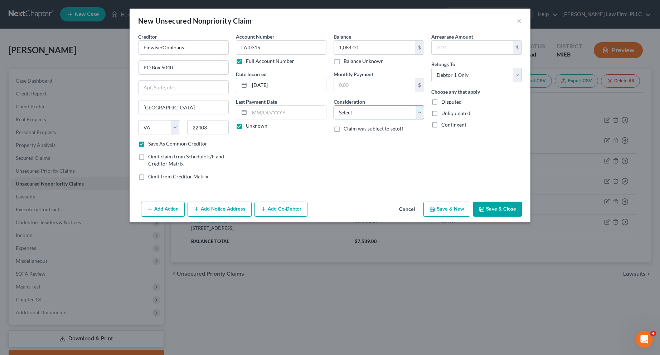
select select "10"
click at [333, 106] on select "Select Cable / Satellite Services Collection Agency Credit Card Debt Debt Couns…" at bounding box center [378, 113] width 90 height 14
click at [446, 207] on button "Save & New" at bounding box center [446, 209] width 47 height 15
select select "0"
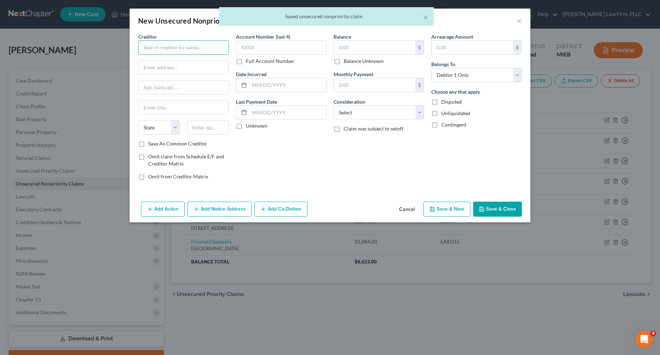
click at [186, 45] on input "text" at bounding box center [183, 47] width 90 height 14
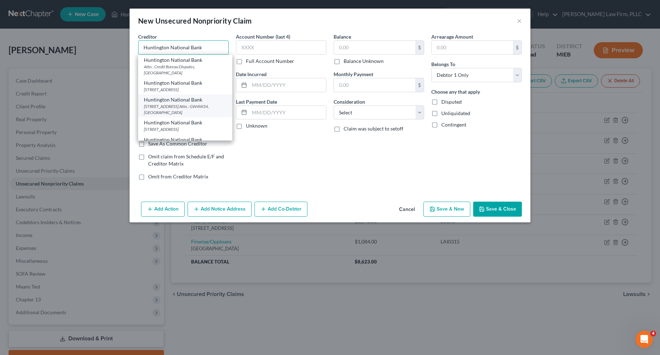
scroll to position [11, 0]
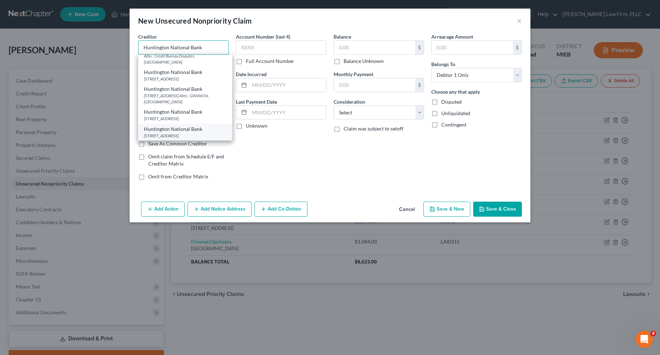
type input "Huntington National Bank"
click at [180, 129] on div "Huntington National Bank" at bounding box center [185, 129] width 83 height 7
type input "PO box 1558"
type input "Columbus"
select select "36"
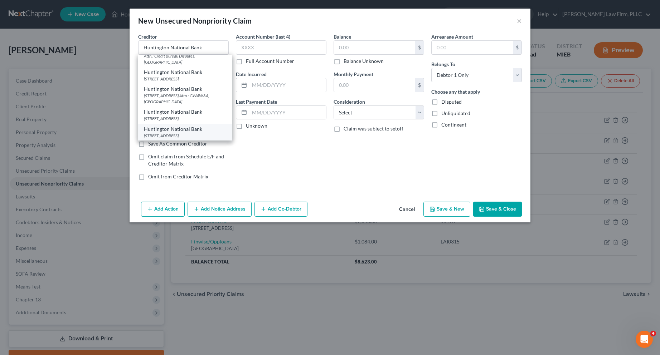
type input "43216"
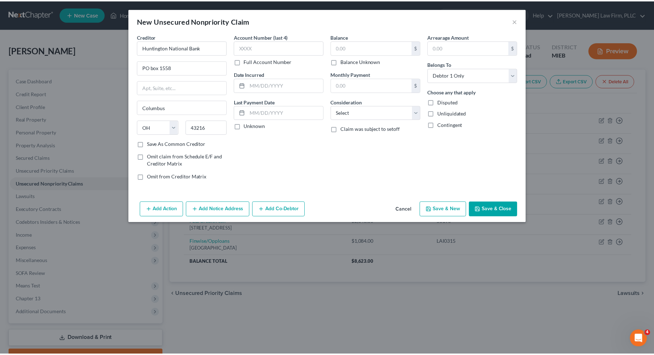
scroll to position [0, 0]
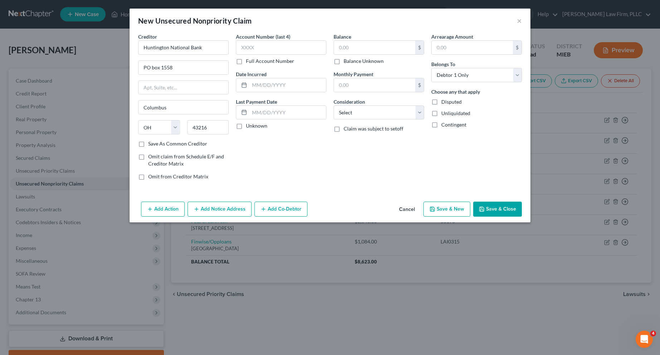
click at [246, 62] on label "Full Account Number" at bounding box center [270, 61] width 48 height 7
click at [249, 62] on input "Full Account Number" at bounding box center [251, 60] width 5 height 5
click at [246, 49] on input "text" at bounding box center [281, 47] width 90 height 14
type input "585379000430"
click at [258, 84] on input "text" at bounding box center [287, 85] width 77 height 14
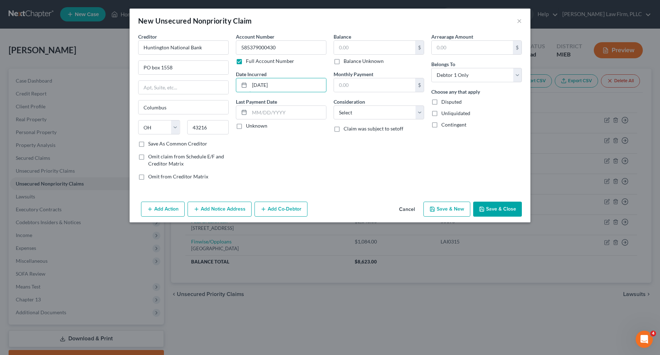
type input "[DATE]"
click at [246, 126] on label "Unknown" at bounding box center [256, 125] width 21 height 7
click at [249, 126] on input "Unknown" at bounding box center [251, 124] width 5 height 5
checkbox input "true"
click at [350, 48] on input "text" at bounding box center [374, 48] width 81 height 14
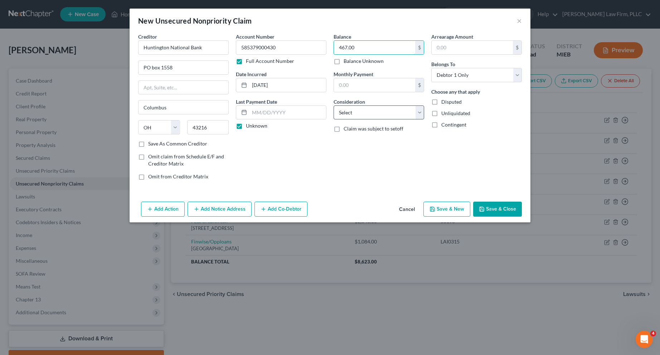
type input "467.00"
click at [418, 112] on select "Select Cable / Satellite Services Collection Agency Credit Card Debt Debt Couns…" at bounding box center [378, 113] width 90 height 14
select select "10"
click at [333, 106] on select "Select Cable / Satellite Services Collection Agency Credit Card Debt Debt Couns…" at bounding box center [378, 113] width 90 height 14
click at [447, 207] on button "Save & New" at bounding box center [446, 209] width 47 height 15
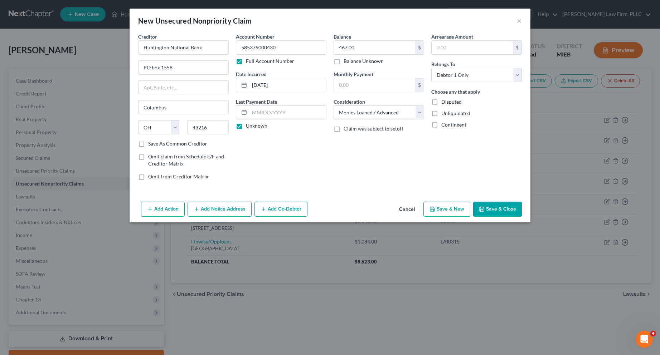
select select "0"
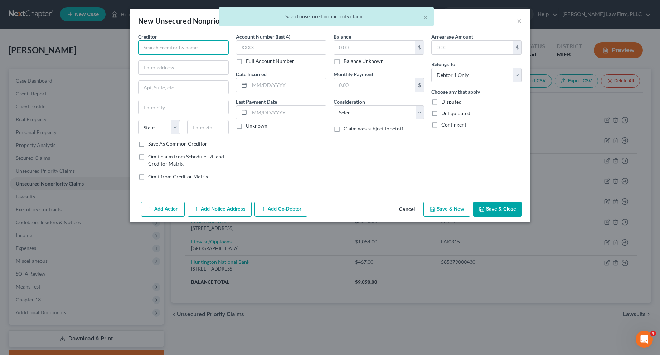
click at [154, 49] on input "text" at bounding box center [183, 47] width 90 height 14
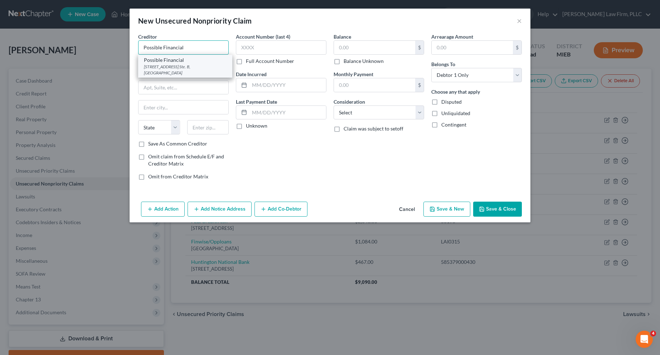
type input "Possible Financial"
click at [155, 63] on div "Possible Financial" at bounding box center [185, 60] width 83 height 7
type input "[STREET_ADDRESS]"
type input "Ste. B"
type input "[GEOGRAPHIC_DATA]"
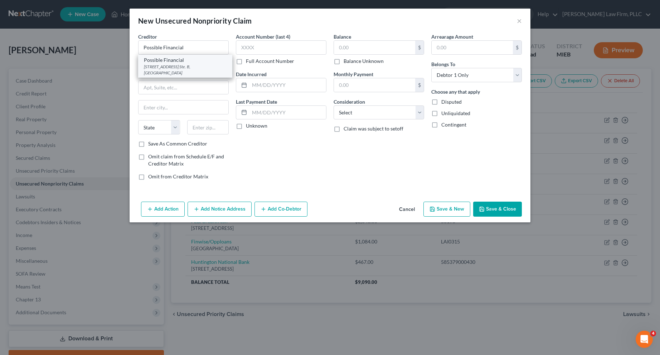
select select "50"
type input "98121"
click at [186, 45] on input "Possible Financial" at bounding box center [183, 47] width 90 height 14
type input "[STREET_ADDRESS]"
type input "Ste. 1000"
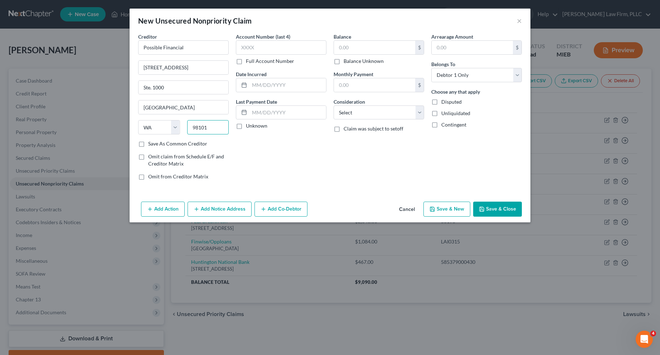
type input "98101"
click at [148, 143] on label "Save As Common Creditor" at bounding box center [177, 143] width 59 height 7
click at [151, 143] on input "Save As Common Creditor" at bounding box center [153, 142] width 5 height 5
checkbox input "true"
click at [246, 60] on label "Full Account Number" at bounding box center [270, 61] width 48 height 7
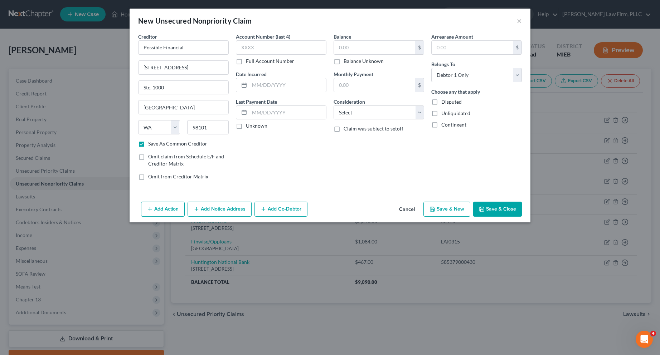
click at [249, 60] on input "Full Account Number" at bounding box center [251, 60] width 5 height 5
click at [248, 44] on input "text" at bounding box center [281, 47] width 90 height 14
type input "M7VXJKUEJW1MDU2H935B"
click at [265, 81] on input "text" at bounding box center [287, 85] width 77 height 14
type input "[DATE]"
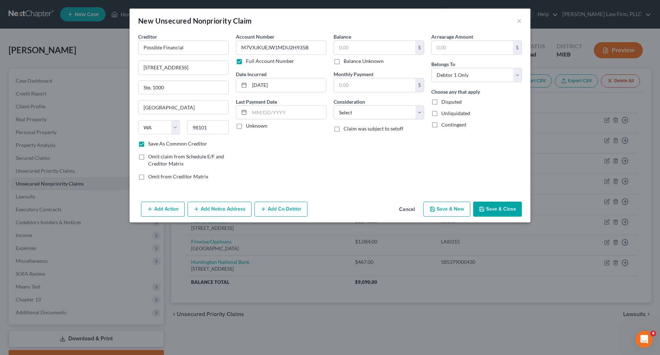
click at [246, 128] on label "Unknown" at bounding box center [256, 125] width 21 height 7
click at [249, 127] on input "Unknown" at bounding box center [251, 124] width 5 height 5
checkbox input "true"
click at [355, 48] on input "text" at bounding box center [374, 48] width 81 height 14
type input "190.00"
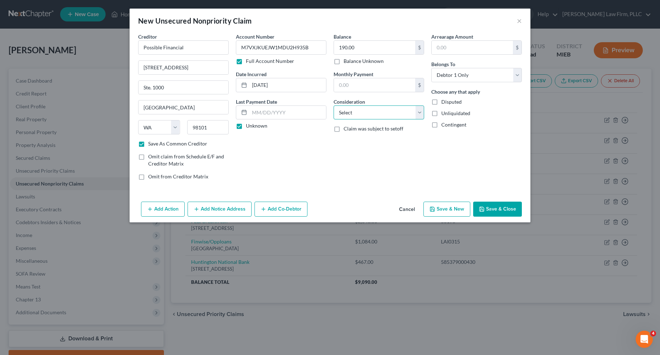
click at [418, 111] on select "Select Cable / Satellite Services Collection Agency Credit Card Debt Debt Couns…" at bounding box center [378, 113] width 90 height 14
select select "10"
click at [333, 106] on select "Select Cable / Satellite Services Collection Agency Credit Card Debt Debt Couns…" at bounding box center [378, 113] width 90 height 14
click at [461, 210] on button "Save & New" at bounding box center [446, 209] width 47 height 15
checkbox input "false"
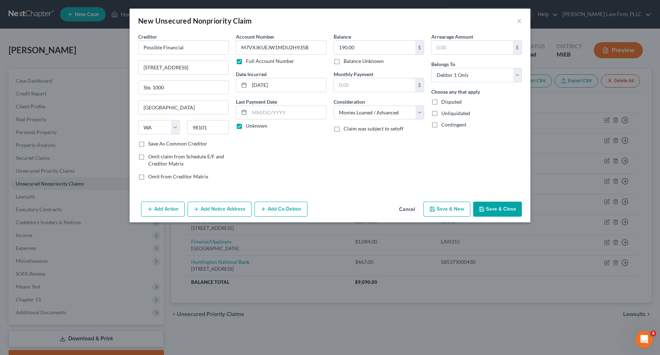
select select "0"
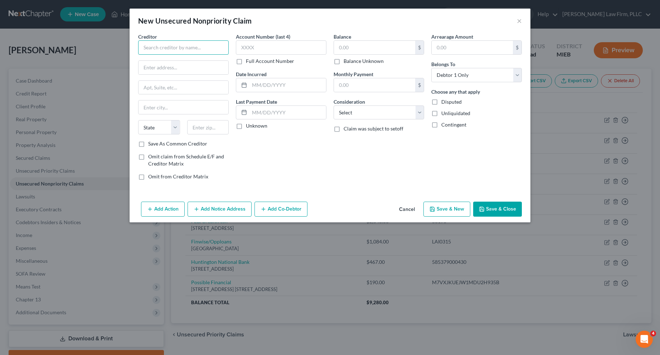
click at [204, 46] on input "text" at bounding box center [183, 47] width 90 height 14
type input "[PERSON_NAME] [PERSON_NAME]"
type input "PO Box 3229"
type input "Wilmington"
select select "7"
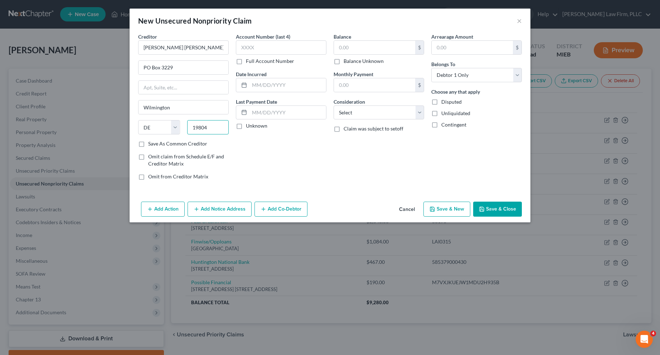
type input "19804"
click at [148, 143] on label "Save As Common Creditor" at bounding box center [177, 143] width 59 height 7
click at [151, 143] on input "Save As Common Creditor" at bounding box center [153, 142] width 5 height 5
checkbox input "true"
click at [246, 60] on label "Full Account Number" at bounding box center [270, 61] width 48 height 7
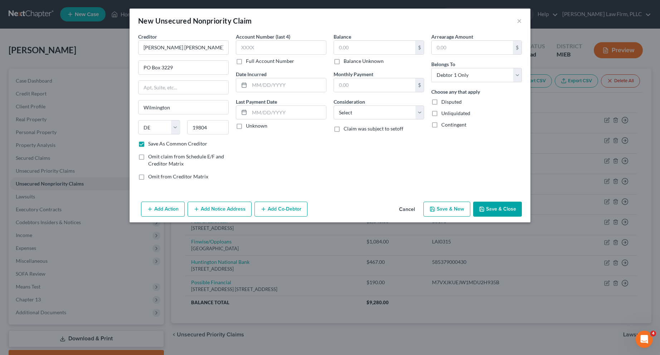
click at [249, 60] on input "Full Account Number" at bounding box center [251, 60] width 5 height 5
click at [246, 50] on input "text" at bounding box center [281, 47] width 90 height 14
type input "58250005016"
click at [253, 85] on input "text" at bounding box center [287, 85] width 77 height 14
type input "[DATE]"
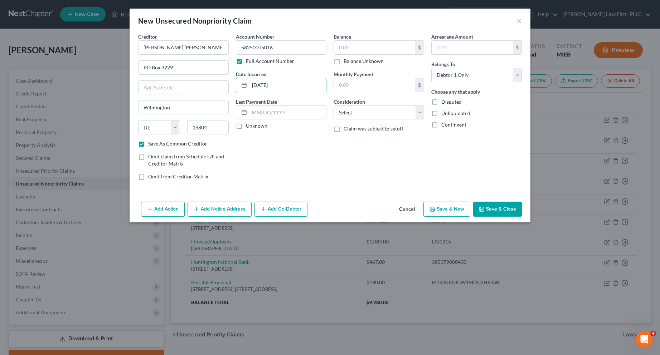
click at [246, 129] on label "Unknown" at bounding box center [256, 125] width 21 height 7
click at [249, 127] on input "Unknown" at bounding box center [251, 124] width 5 height 5
checkbox input "true"
click at [389, 46] on input "text" at bounding box center [374, 48] width 81 height 14
type input "3,517.00"
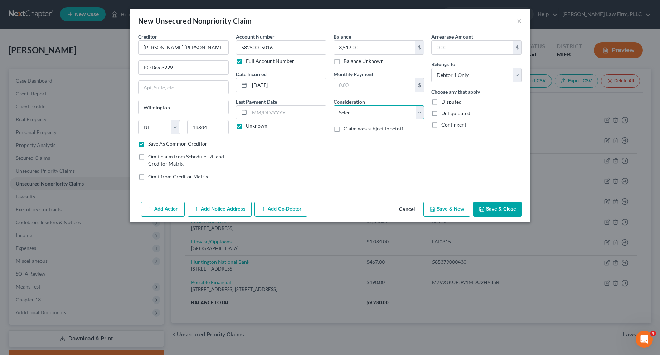
click at [421, 110] on select "Select Cable / Satellite Services Collection Agency Credit Card Debt Debt Couns…" at bounding box center [378, 113] width 90 height 14
select select "17"
click at [333, 106] on select "Select Cable / Satellite Services Collection Agency Credit Card Debt Debt Couns…" at bounding box center [378, 113] width 90 height 14
click at [449, 207] on button "Save & New" at bounding box center [446, 209] width 47 height 15
select select "0"
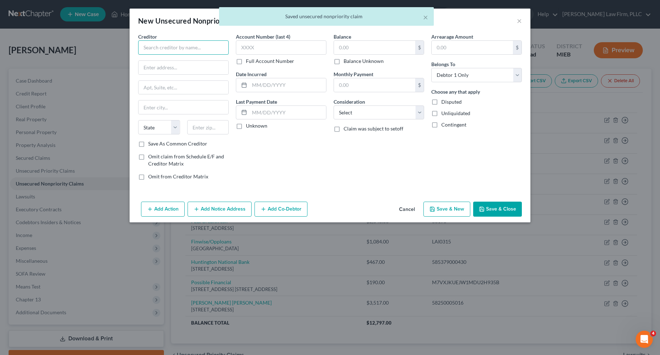
click at [207, 47] on input "text" at bounding box center [183, 47] width 90 height 14
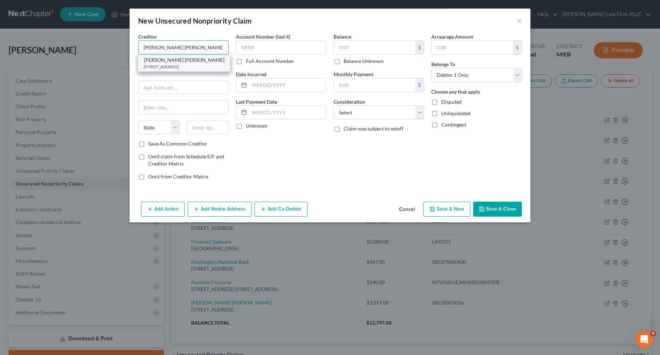
type input "[PERSON_NAME] [PERSON_NAME]"
click at [190, 64] on div "[STREET_ADDRESS]" at bounding box center [184, 67] width 80 height 6
type input "PO Box 3229"
type input "Wilmington"
select select "7"
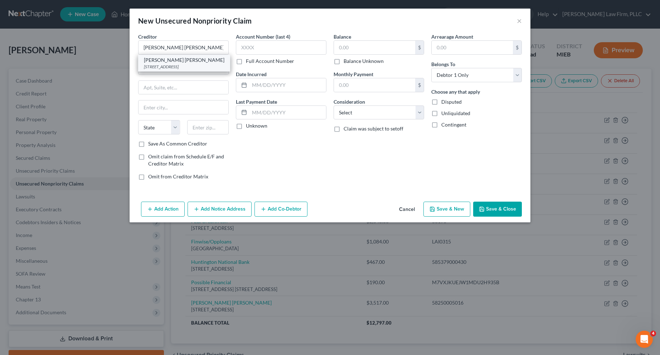
type input "19804"
click at [246, 63] on label "Full Account Number" at bounding box center [270, 61] width 48 height 7
click at [249, 62] on input "Full Account Number" at bounding box center [251, 60] width 5 height 5
click at [254, 46] on input "text" at bounding box center [281, 47] width 90 height 14
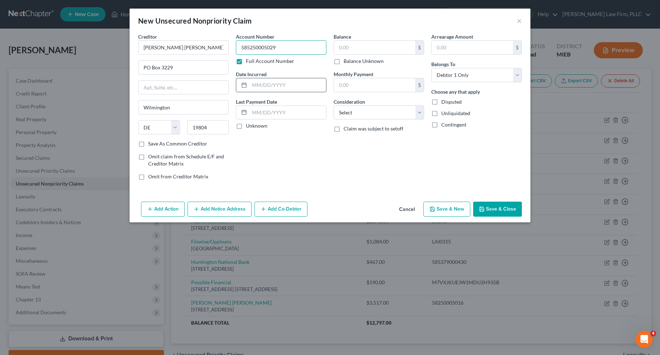
type input "585250005029"
click at [255, 87] on input "text" at bounding box center [287, 85] width 77 height 14
type input "[DATE]"
click at [246, 126] on label "Unknown" at bounding box center [256, 125] width 21 height 7
click at [249, 126] on input "Unknown" at bounding box center [251, 124] width 5 height 5
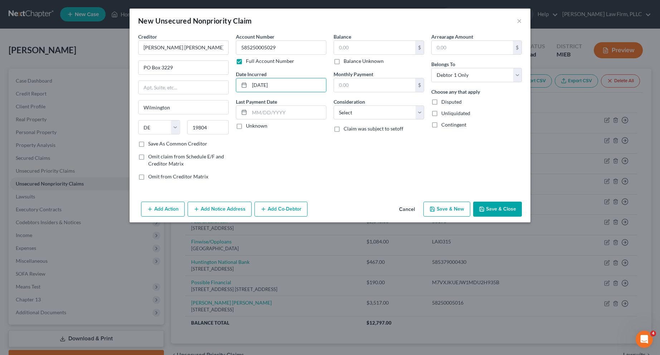
checkbox input "true"
click at [344, 50] on input "text" at bounding box center [374, 48] width 81 height 14
type input "2,060.00"
click at [418, 113] on select "Select Cable / Satellite Services Collection Agency Credit Card Debt Debt Couns…" at bounding box center [378, 113] width 90 height 14
select select "17"
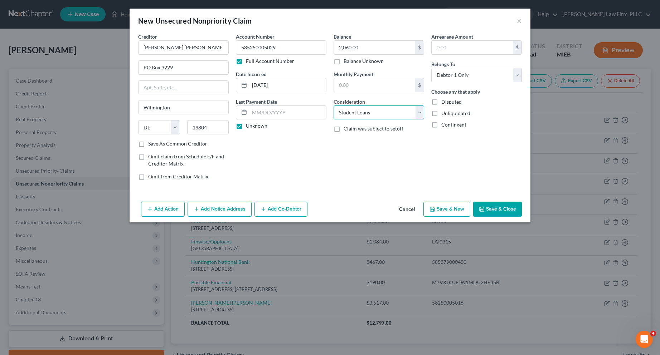
click at [333, 106] on select "Select Cable / Satellite Services Collection Agency Credit Card Debt Debt Couns…" at bounding box center [378, 113] width 90 height 14
click at [448, 212] on button "Save & New" at bounding box center [446, 209] width 47 height 15
select select "0"
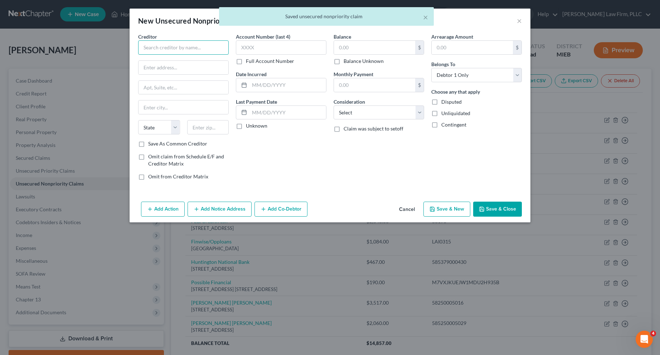
click at [214, 46] on input "text" at bounding box center [183, 47] width 90 height 14
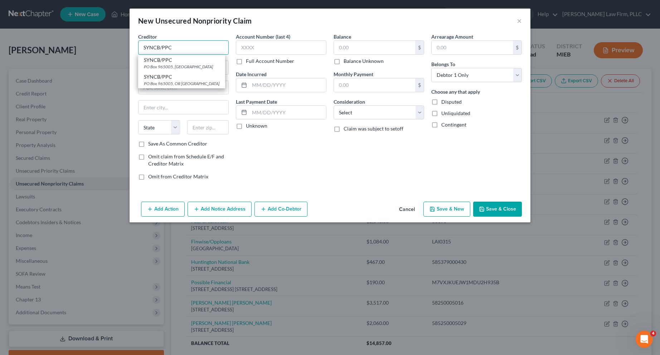
type input "SYNCB/PPC"
type input "PO Box 965005"
type input "Orlando"
select select "9"
type input "32896"
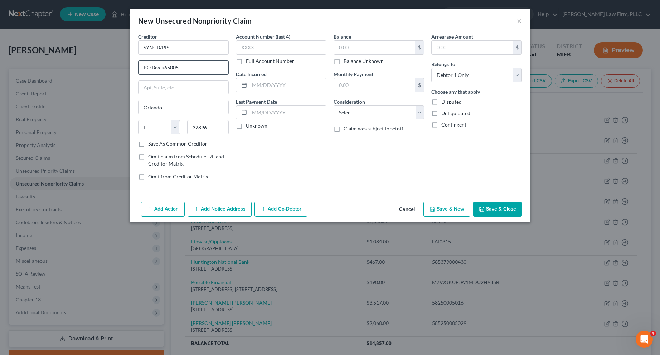
click at [185, 64] on input "PO Box 965005" at bounding box center [183, 68] width 90 height 14
type input "PO Box 71727"
type input "[GEOGRAPHIC_DATA]"
select select "39"
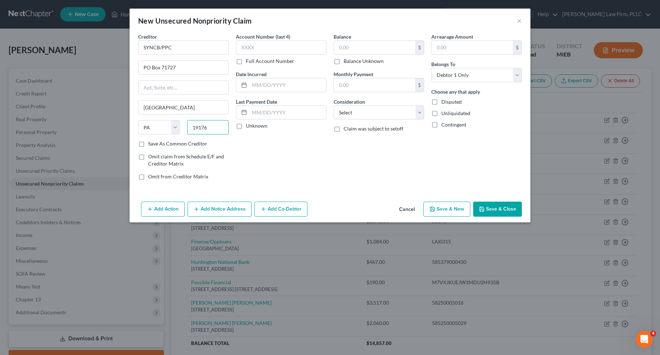
type input "19176"
click at [148, 143] on label "Save As Common Creditor" at bounding box center [177, 143] width 59 height 7
click at [151, 143] on input "Save As Common Creditor" at bounding box center [153, 142] width 5 height 5
checkbox input "true"
click at [246, 62] on label "Full Account Number" at bounding box center [270, 61] width 48 height 7
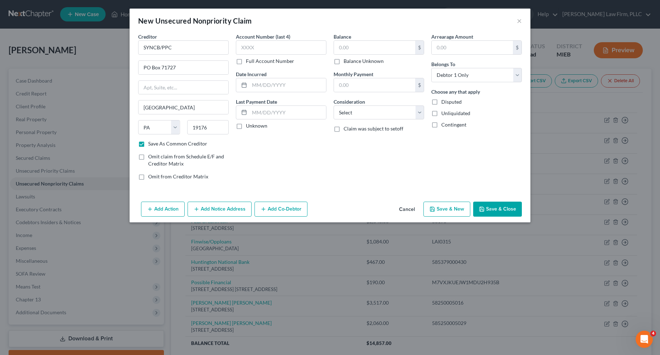
click at [249, 62] on input "Full Account Number" at bounding box center [251, 60] width 5 height 5
click at [249, 48] on input "text" at bounding box center [281, 47] width 90 height 14
type input "[CREDIT_CARD_NUMBER]"
click at [262, 83] on input "text" at bounding box center [287, 85] width 77 height 14
type input "[DATE]"
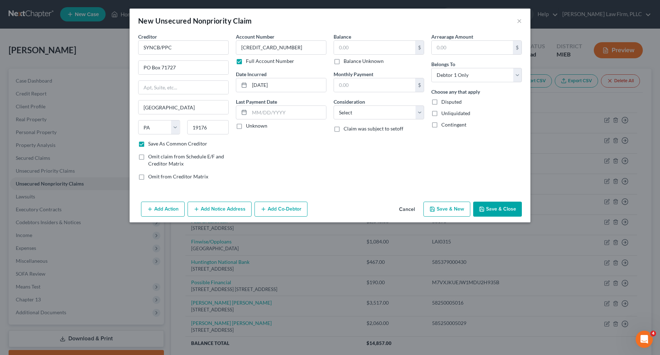
click at [246, 127] on label "Unknown" at bounding box center [256, 125] width 21 height 7
click at [249, 127] on input "Unknown" at bounding box center [251, 124] width 5 height 5
checkbox input "true"
click at [343, 48] on input "text" at bounding box center [374, 48] width 81 height 14
type input "1,950.00"
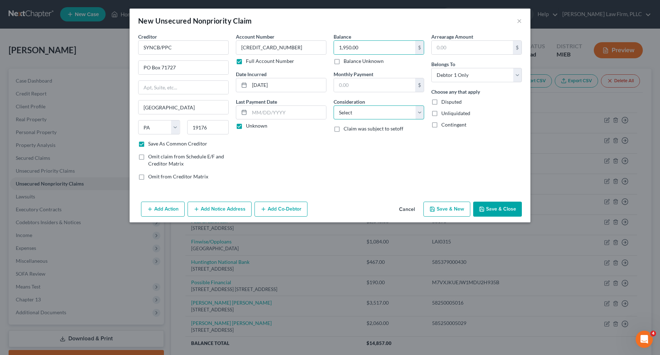
click at [417, 114] on select "Select Cable / Satellite Services Collection Agency Credit Card Debt Debt Couns…" at bounding box center [378, 113] width 90 height 14
select select "2"
click at [333, 106] on select "Select Cable / Satellite Services Collection Agency Credit Card Debt Debt Couns…" at bounding box center [378, 113] width 90 height 14
click at [433, 207] on icon "button" at bounding box center [432, 209] width 4 height 4
select select "0"
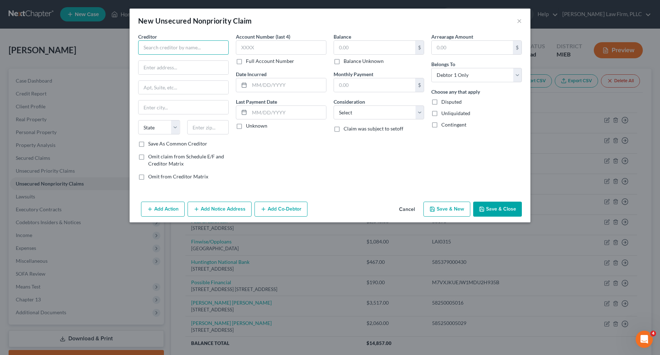
click at [221, 46] on input "text" at bounding box center [183, 47] width 90 height 14
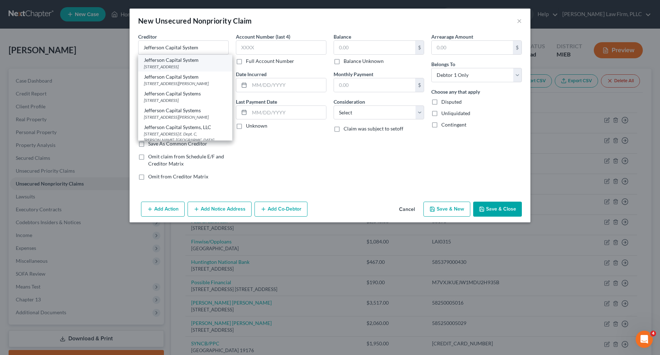
click at [199, 67] on div "[STREET_ADDRESS]" at bounding box center [185, 67] width 83 height 6
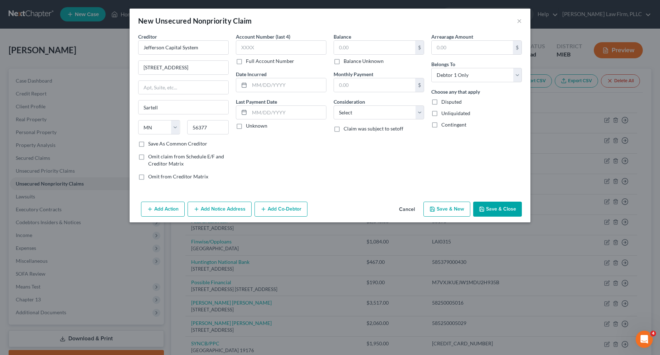
click at [246, 63] on label "Full Account Number" at bounding box center [270, 61] width 48 height 7
click at [249, 62] on input "Full Account Number" at bounding box center [251, 60] width 5 height 5
click at [257, 46] on input "text" at bounding box center [281, 47] width 90 height 14
click at [268, 84] on input "text" at bounding box center [287, 85] width 77 height 14
click at [246, 127] on label "Unknown" at bounding box center [256, 125] width 21 height 7
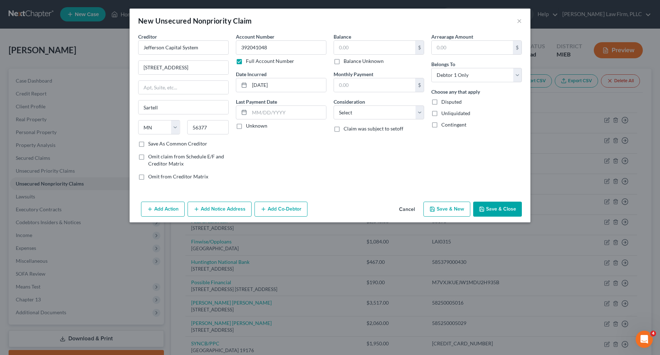
click at [249, 127] on input "Unknown" at bounding box center [251, 124] width 5 height 5
click at [347, 47] on input "text" at bounding box center [374, 48] width 81 height 14
click at [419, 112] on select "Select Cable / Satellite Services Collection Agency Credit Card Debt Debt Couns…" at bounding box center [378, 113] width 90 height 14
click at [333, 106] on select "Select Cable / Satellite Services Collection Agency Credit Card Debt Debt Couns…" at bounding box center [378, 113] width 90 height 14
click at [202, 208] on button "Add Notice Address" at bounding box center [219, 209] width 64 height 15
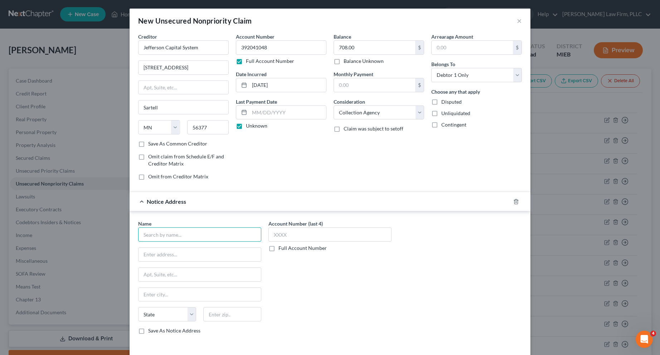
click at [172, 234] on input "text" at bounding box center [199, 234] width 123 height 14
click at [137, 200] on div "Notice Address" at bounding box center [319, 201] width 381 height 19
click at [513, 201] on icon "button" at bounding box center [516, 202] width 6 height 6
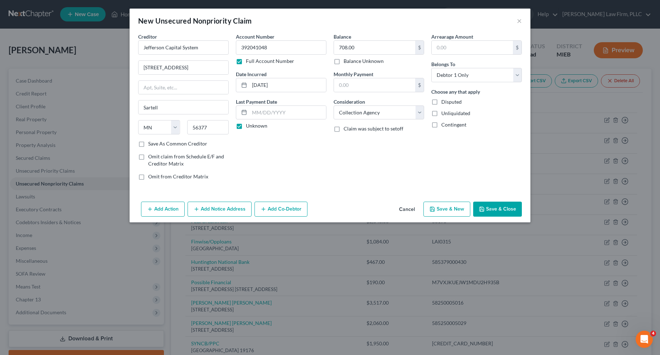
click at [432, 209] on icon "button" at bounding box center [432, 209] width 6 height 6
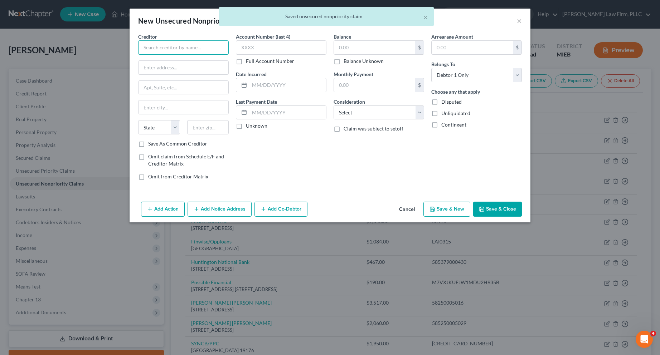
click at [182, 46] on input "text" at bounding box center [183, 47] width 90 height 14
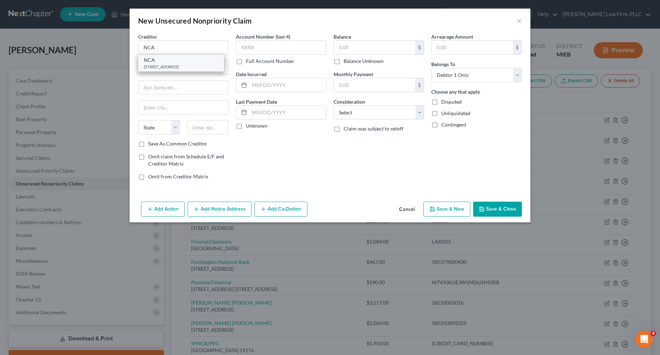
click at [175, 65] on div "[STREET_ADDRESS]" at bounding box center [181, 67] width 74 height 6
click at [246, 62] on label "Full Account Number" at bounding box center [270, 61] width 48 height 7
click at [249, 62] on input "Full Account Number" at bounding box center [251, 60] width 5 height 5
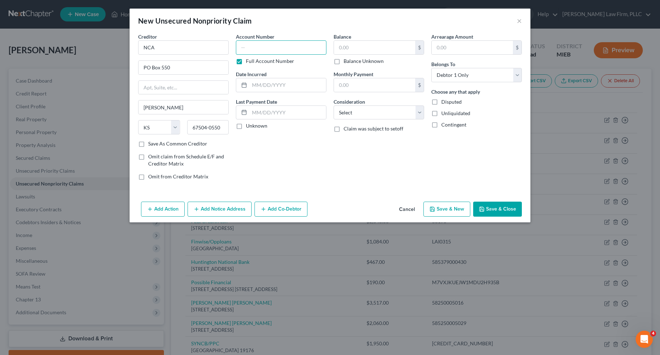
click at [248, 49] on input "text" at bounding box center [281, 47] width 90 height 14
click at [276, 84] on input "text" at bounding box center [287, 85] width 77 height 14
click at [246, 124] on label "Unknown" at bounding box center [256, 125] width 21 height 7
click at [249, 124] on input "Unknown" at bounding box center [251, 124] width 5 height 5
click at [343, 46] on input "text" at bounding box center [374, 48] width 81 height 14
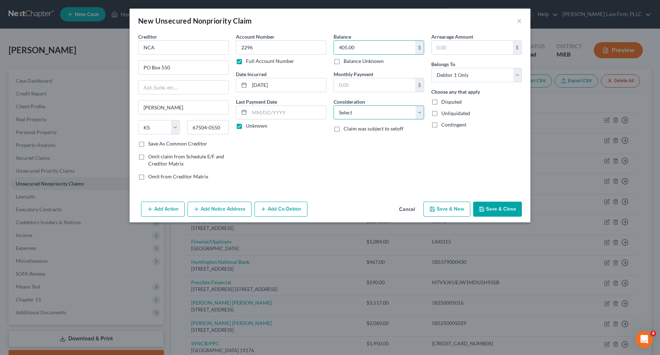
click at [416, 112] on select "Select Cable / Satellite Services Collection Agency Credit Card Debt Debt Couns…" at bounding box center [378, 113] width 90 height 14
click at [333, 106] on select "Select Cable / Satellite Services Collection Agency Credit Card Debt Debt Couns…" at bounding box center [378, 113] width 90 height 14
click at [442, 210] on button "Save & New" at bounding box center [446, 209] width 47 height 15
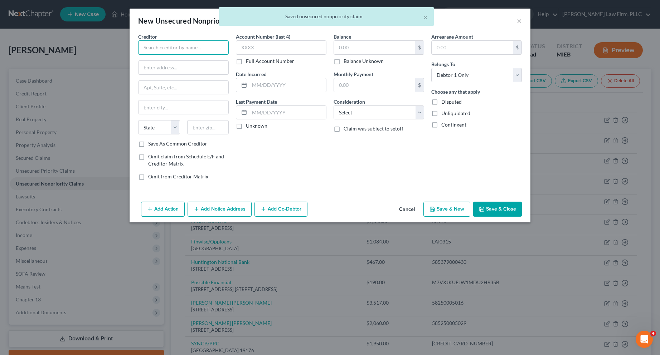
click at [202, 48] on input "text" at bounding box center [183, 47] width 90 height 14
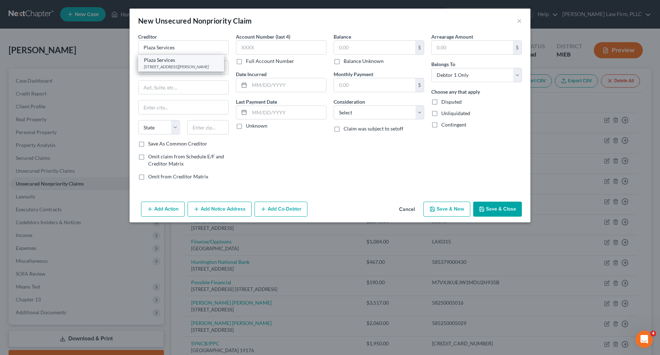
click at [195, 65] on div "[STREET_ADDRESS][PERSON_NAME]" at bounding box center [181, 67] width 74 height 6
click at [246, 61] on label "Full Account Number" at bounding box center [270, 61] width 48 height 7
click at [249, 61] on input "Full Account Number" at bounding box center [251, 60] width 5 height 5
click at [251, 48] on input "text" at bounding box center [281, 47] width 90 height 14
click at [258, 85] on input "text" at bounding box center [287, 85] width 77 height 14
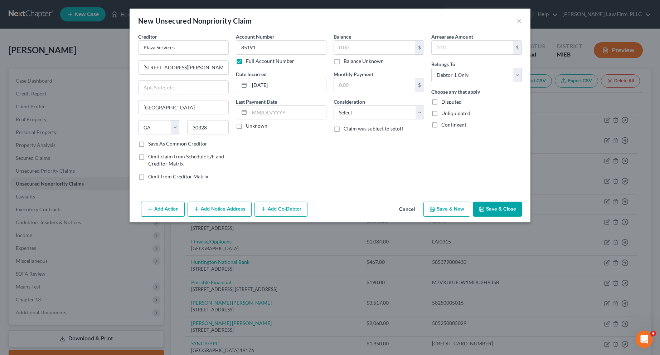
click at [246, 127] on label "Unknown" at bounding box center [256, 125] width 21 height 7
click at [249, 127] on input "Unknown" at bounding box center [251, 124] width 5 height 5
click at [340, 47] on input "text" at bounding box center [374, 48] width 81 height 14
click at [417, 112] on select "Select Cable / Satellite Services Collection Agency Credit Card Debt Debt Couns…" at bounding box center [378, 113] width 90 height 14
click at [333, 106] on select "Select Cable / Satellite Services Collection Agency Credit Card Debt Debt Couns…" at bounding box center [378, 113] width 90 height 14
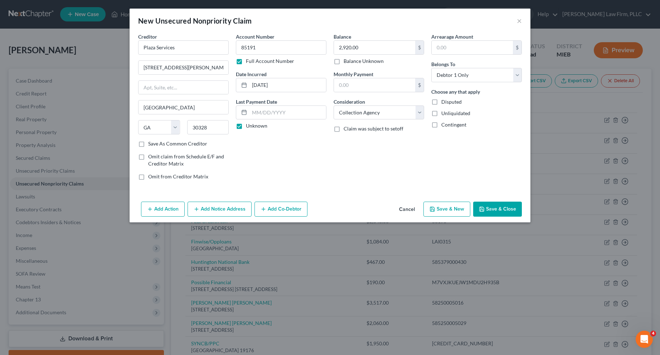
click at [438, 207] on button "Save & New" at bounding box center [446, 209] width 47 height 15
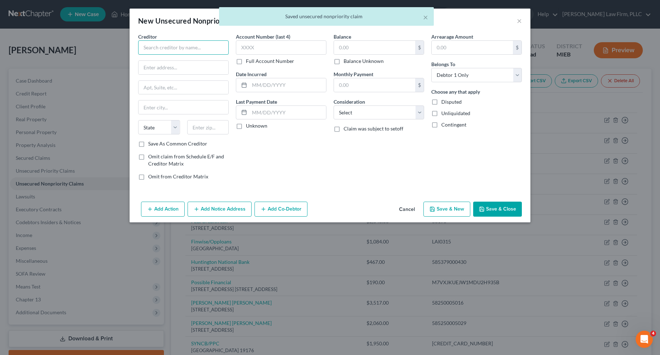
click at [169, 47] on input "text" at bounding box center [183, 47] width 90 height 14
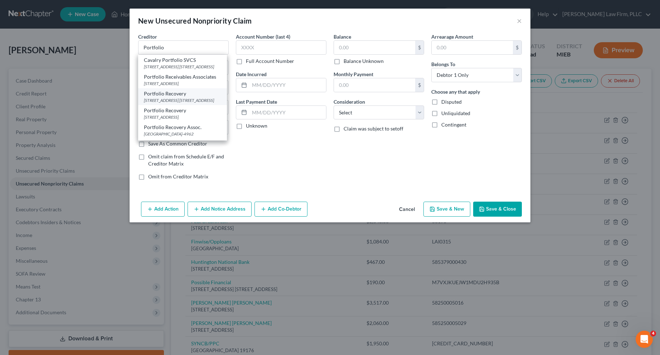
click at [165, 97] on div "Portfolio Recovery" at bounding box center [182, 93] width 77 height 7
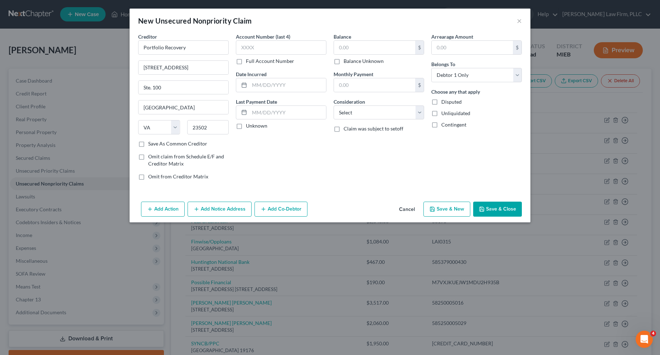
click at [246, 61] on label "Full Account Number" at bounding box center [270, 61] width 48 height 7
click at [249, 61] on input "Full Account Number" at bounding box center [251, 60] width 5 height 5
click at [244, 49] on input "text" at bounding box center [281, 47] width 90 height 14
click at [259, 85] on input "text" at bounding box center [287, 85] width 77 height 14
click at [246, 125] on label "Unknown" at bounding box center [256, 125] width 21 height 7
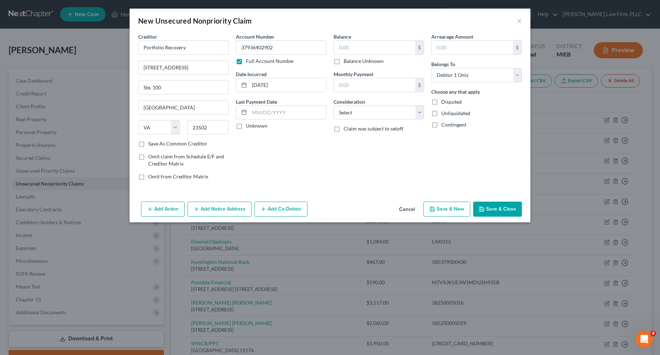
click at [249, 125] on input "Unknown" at bounding box center [251, 124] width 5 height 5
click at [348, 49] on input "text" at bounding box center [374, 48] width 81 height 14
click at [416, 112] on select "Select Cable / Satellite Services Collection Agency Credit Card Debt Debt Couns…" at bounding box center [378, 113] width 90 height 14
click at [333, 106] on select "Select Cable / Satellite Services Collection Agency Credit Card Debt Debt Couns…" at bounding box center [378, 113] width 90 height 14
click at [437, 206] on button "Save & New" at bounding box center [446, 209] width 47 height 15
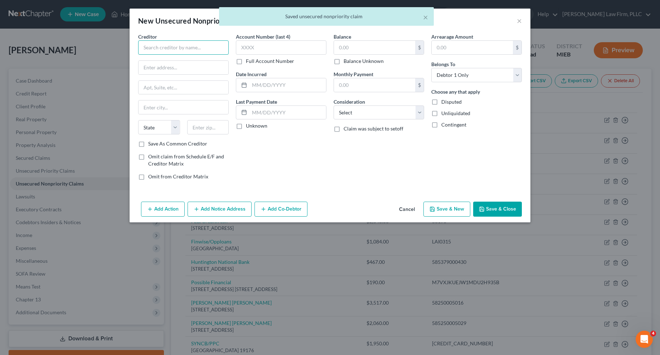
click at [186, 46] on input "text" at bounding box center [183, 47] width 90 height 14
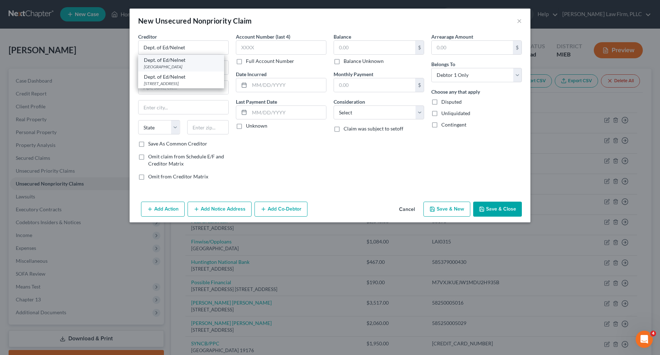
click at [169, 65] on div "[GEOGRAPHIC_DATA]" at bounding box center [181, 67] width 74 height 6
click at [246, 63] on label "Full Account Number" at bounding box center [270, 61] width 48 height 7
click at [249, 62] on input "Full Account Number" at bounding box center [251, 60] width 5 height 5
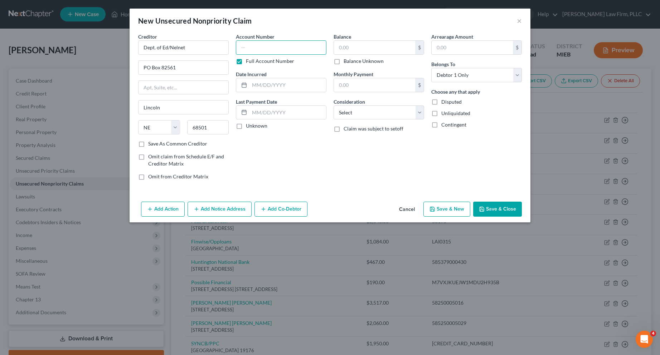
click at [244, 49] on input "text" at bounding box center [281, 47] width 90 height 14
click at [258, 85] on input "text" at bounding box center [287, 85] width 77 height 14
click at [246, 126] on label "Unknown" at bounding box center [256, 125] width 21 height 7
click at [249, 126] on input "Unknown" at bounding box center [251, 124] width 5 height 5
click at [355, 48] on input "text" at bounding box center [374, 48] width 81 height 14
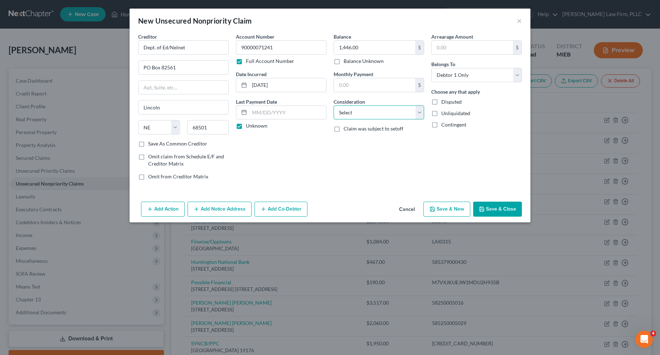
click at [419, 109] on select "Select Cable / Satellite Services Collection Agency Credit Card Debt Debt Couns…" at bounding box center [378, 113] width 90 height 14
click at [333, 106] on select "Select Cable / Satellite Services Collection Agency Credit Card Debt Debt Couns…" at bounding box center [378, 113] width 90 height 14
click at [449, 210] on button "Save & New" at bounding box center [446, 209] width 47 height 15
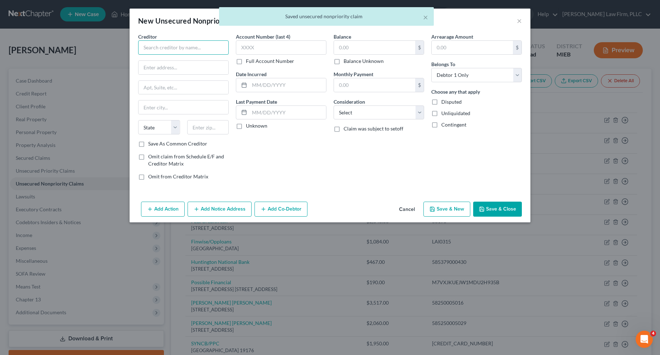
click at [175, 49] on input "text" at bounding box center [183, 47] width 90 height 14
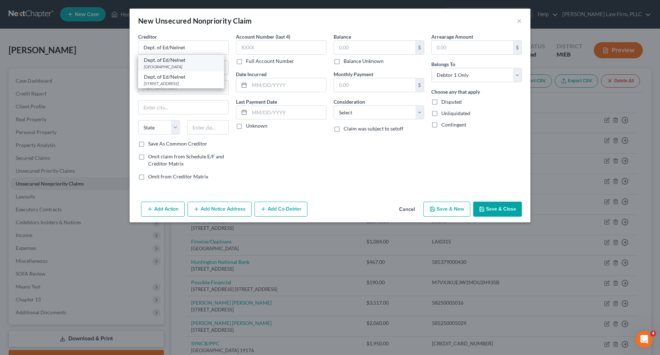
click at [168, 63] on div "Dept. of Ed/Nelnet" at bounding box center [181, 60] width 74 height 7
click at [246, 61] on label "Full Account Number" at bounding box center [270, 61] width 48 height 7
click at [249, 61] on input "Full Account Number" at bounding box center [251, 60] width 5 height 5
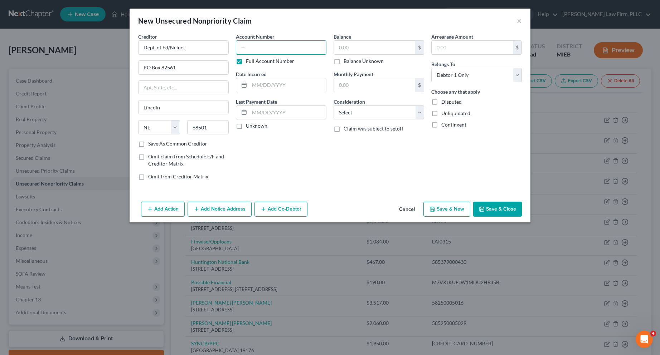
click at [246, 49] on input "text" at bounding box center [281, 47] width 90 height 14
click at [261, 47] on input "90000041241" at bounding box center [281, 47] width 90 height 14
click at [262, 85] on input "text" at bounding box center [287, 85] width 77 height 14
click at [246, 129] on label "Unknown" at bounding box center [256, 125] width 21 height 7
click at [249, 127] on input "Unknown" at bounding box center [251, 124] width 5 height 5
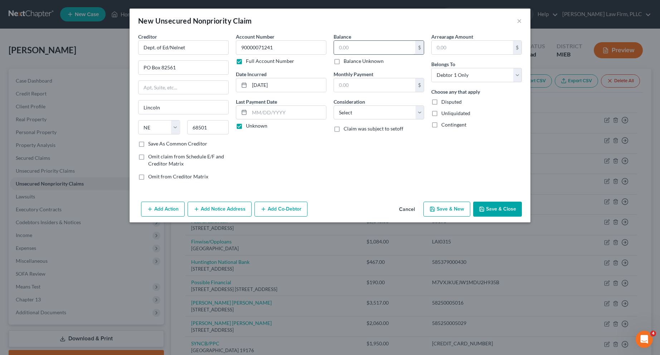
click at [356, 48] on input "text" at bounding box center [374, 48] width 81 height 14
click at [417, 109] on select "Select Cable / Satellite Services Collection Agency Credit Card Debt Debt Couns…" at bounding box center [378, 113] width 90 height 14
click at [333, 106] on select "Select Cable / Satellite Services Collection Agency Credit Card Debt Debt Couns…" at bounding box center [378, 113] width 90 height 14
click at [446, 207] on button "Save & New" at bounding box center [446, 209] width 47 height 15
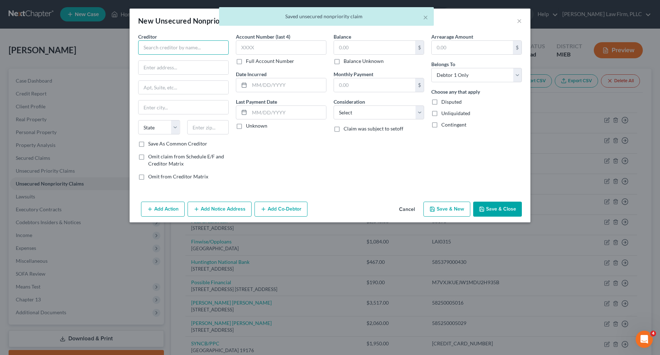
click at [210, 49] on input "text" at bounding box center [183, 47] width 90 height 14
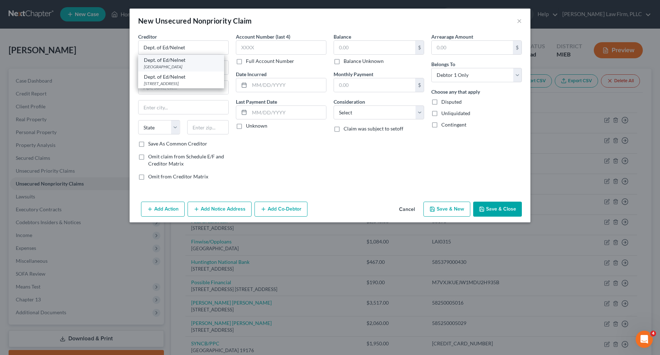
click at [193, 65] on div "[GEOGRAPHIC_DATA]" at bounding box center [181, 67] width 74 height 6
click at [246, 61] on label "Full Account Number" at bounding box center [270, 61] width 48 height 7
click at [249, 61] on input "Full Account Number" at bounding box center [251, 60] width 5 height 5
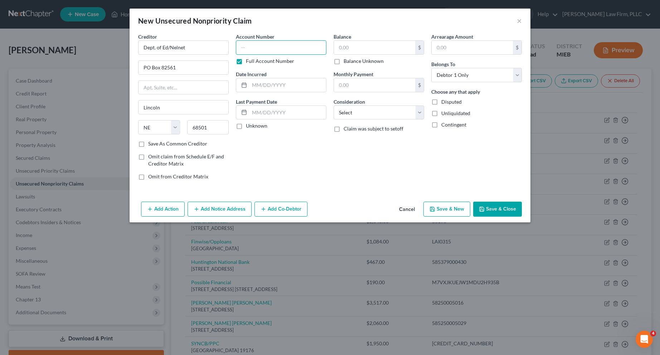
click at [246, 48] on input "text" at bounding box center [281, 47] width 90 height 14
click at [255, 85] on input "text" at bounding box center [287, 85] width 77 height 14
click at [246, 126] on label "Unknown" at bounding box center [256, 125] width 21 height 7
click at [249, 126] on input "Unknown" at bounding box center [251, 124] width 5 height 5
click at [343, 47] on input "text" at bounding box center [374, 48] width 81 height 14
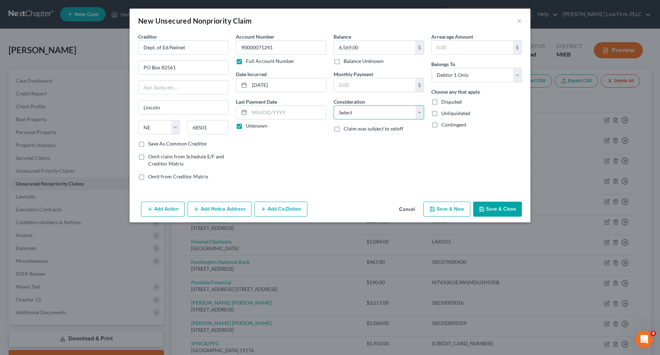
click at [418, 111] on select "Select Cable / Satellite Services Collection Agency Credit Card Debt Debt Couns…" at bounding box center [378, 113] width 90 height 14
click at [333, 106] on select "Select Cable / Satellite Services Collection Agency Credit Card Debt Debt Couns…" at bounding box center [378, 113] width 90 height 14
click at [440, 210] on button "Save & New" at bounding box center [446, 209] width 47 height 15
click at [188, 48] on input "text" at bounding box center [183, 47] width 90 height 14
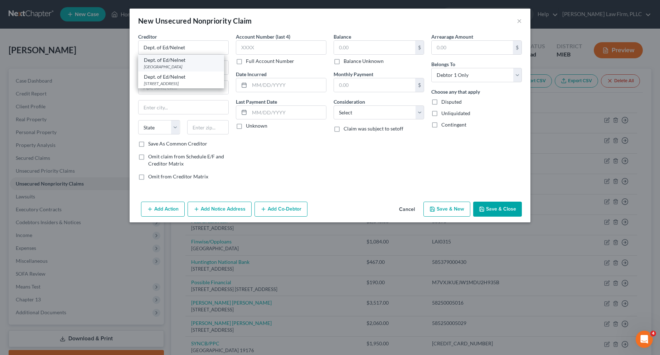
click at [187, 64] on div "[GEOGRAPHIC_DATA]" at bounding box center [181, 67] width 74 height 6
click at [246, 61] on label "Full Account Number" at bounding box center [270, 61] width 48 height 7
click at [249, 61] on input "Full Account Number" at bounding box center [251, 60] width 5 height 5
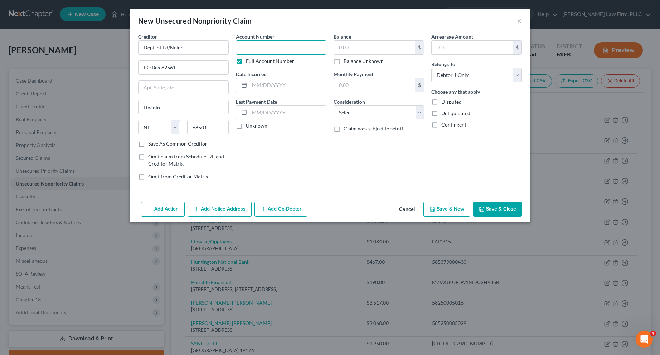
click at [247, 50] on input "text" at bounding box center [281, 47] width 90 height 14
click at [260, 85] on input "text" at bounding box center [287, 85] width 77 height 14
click at [246, 126] on label "Unknown" at bounding box center [256, 125] width 21 height 7
click at [249, 126] on input "Unknown" at bounding box center [251, 124] width 5 height 5
click at [350, 46] on input "text" at bounding box center [374, 48] width 81 height 14
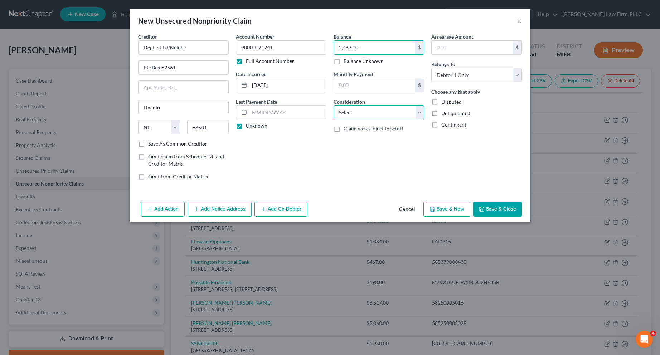
click at [418, 114] on select "Select Cable / Satellite Services Collection Agency Credit Card Debt Debt Couns…" at bounding box center [378, 113] width 90 height 14
click at [333, 106] on select "Select Cable / Satellite Services Collection Agency Credit Card Debt Debt Couns…" at bounding box center [378, 113] width 90 height 14
click at [502, 207] on button "Save & Close" at bounding box center [497, 209] width 49 height 15
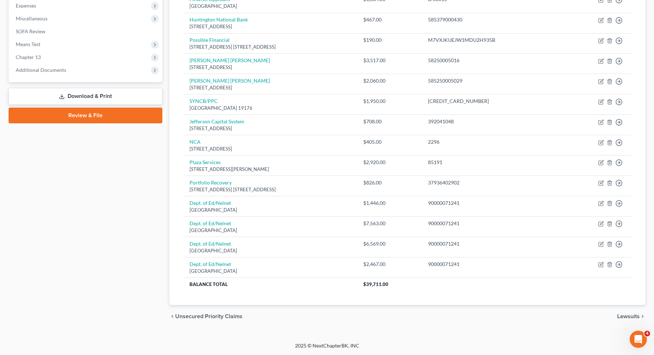
scroll to position [28, 0]
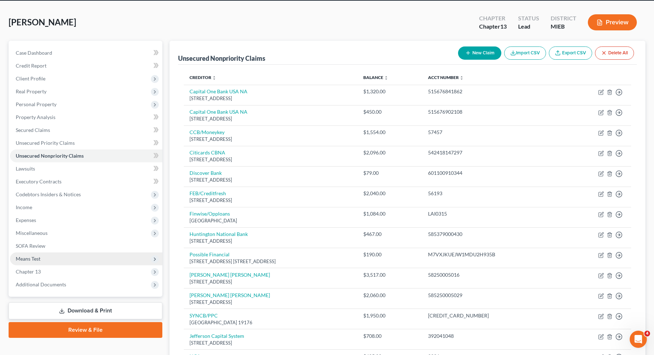
click at [29, 259] on span "Means Test" at bounding box center [28, 259] width 25 height 6
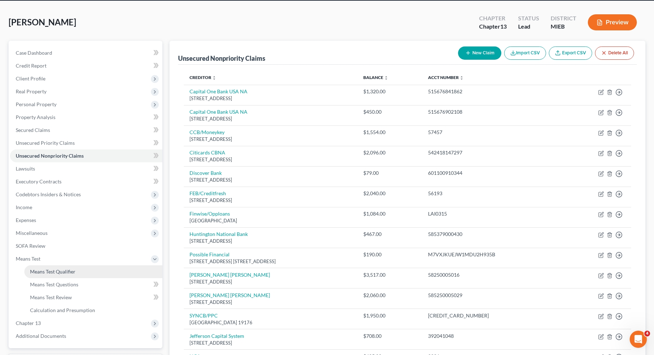
click at [47, 271] on span "Means Test Qualifier" at bounding box center [52, 272] width 45 height 6
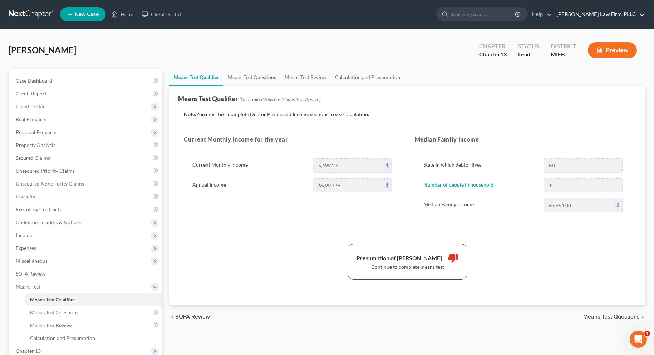
click at [642, 13] on link "[PERSON_NAME] Law Firm, PLLC" at bounding box center [599, 14] width 92 height 13
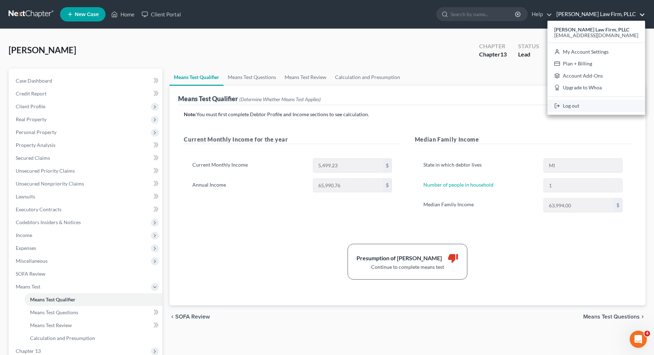
click at [594, 105] on link "Log out" at bounding box center [597, 106] width 98 height 12
